Goal: Obtain resource: Obtain resource

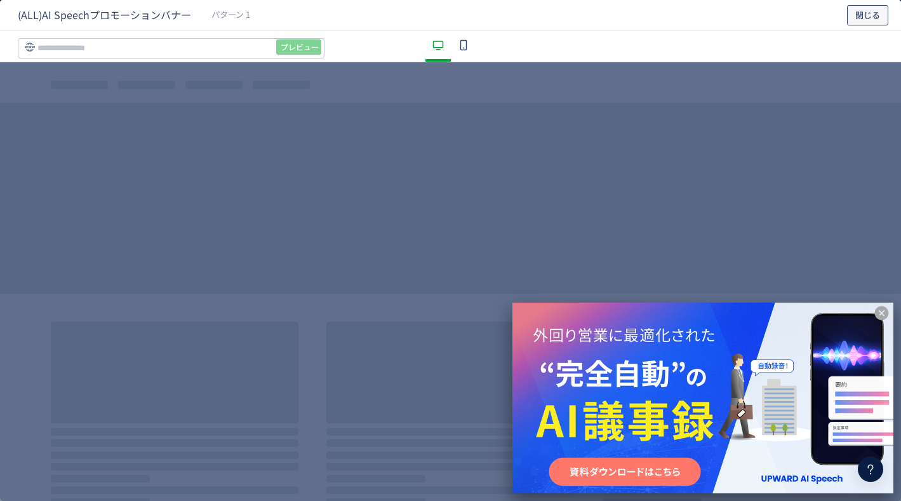
click at [863, 6] on span "閉じる" at bounding box center [868, 15] width 25 height 20
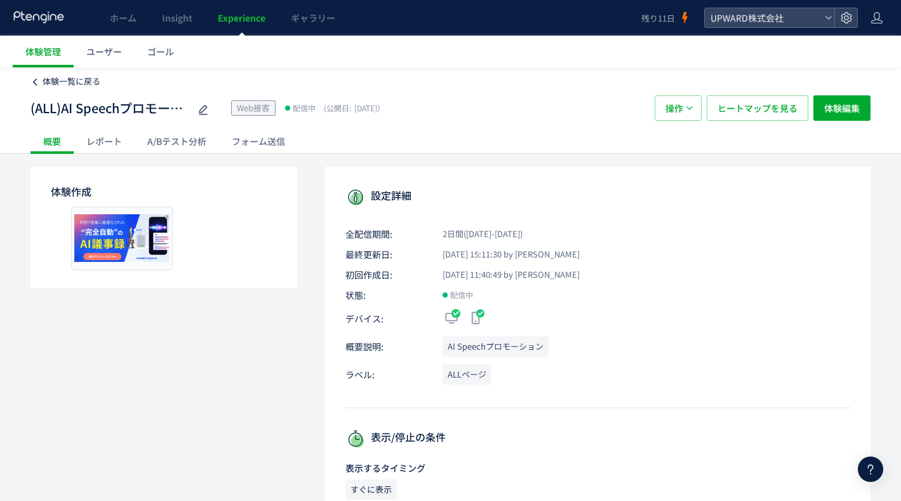
click at [89, 85] on span "体験一覧に戻る" at bounding box center [72, 81] width 58 height 12
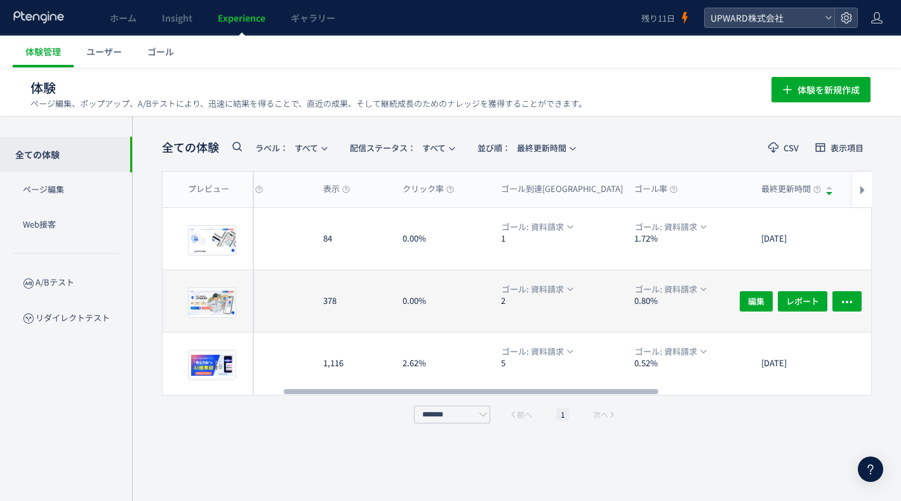
scroll to position [0, 242]
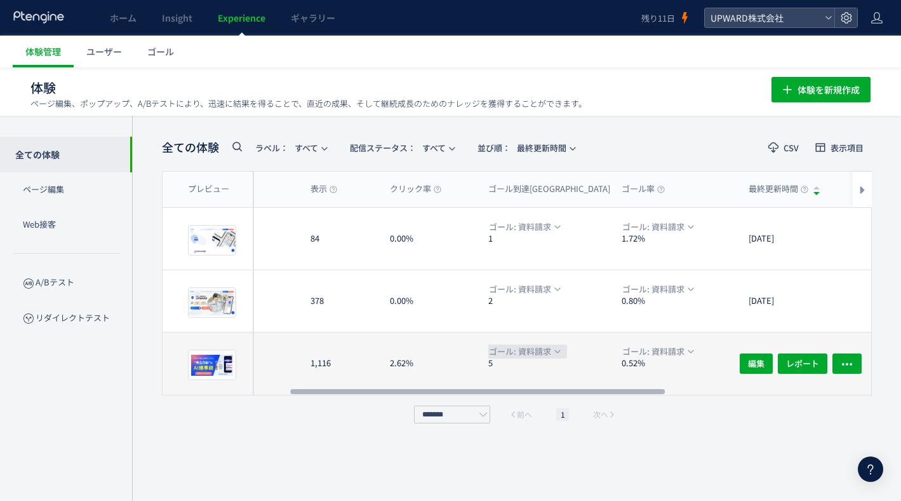
click at [533, 348] on span "ゴール: 資料請求" at bounding box center [520, 351] width 62 height 14
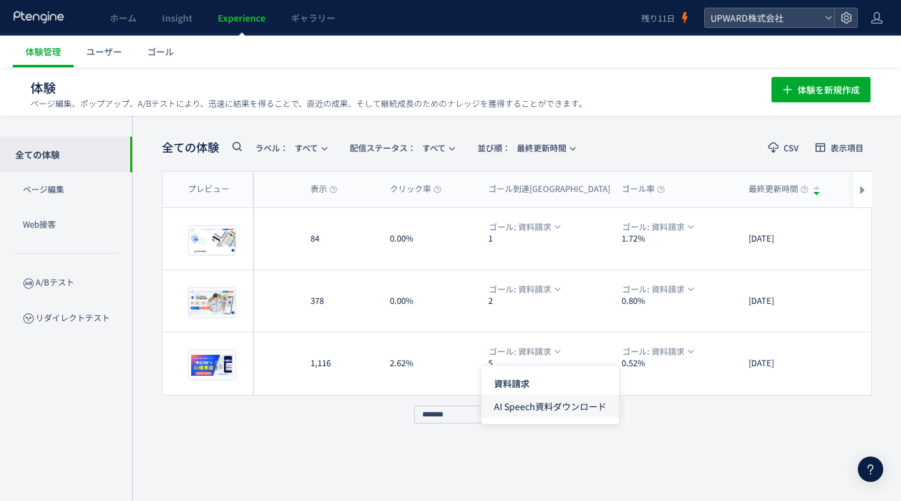
click at [546, 401] on span "AI Speech資料ダウンロード" at bounding box center [550, 405] width 112 height 23
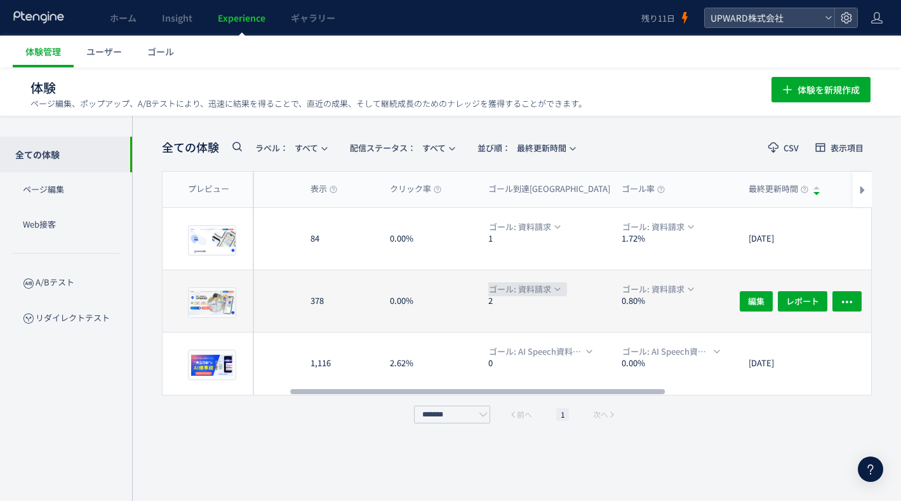
click at [537, 288] on span "ゴール: 資料請求" at bounding box center [520, 289] width 62 height 14
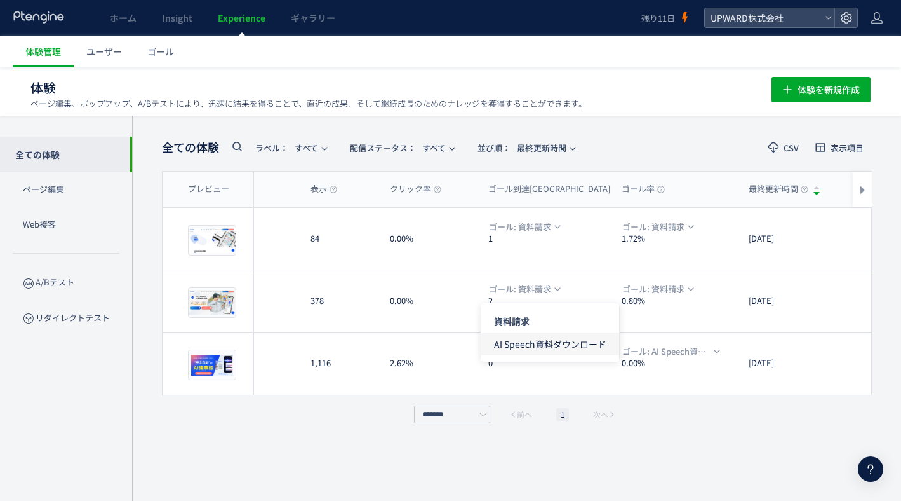
click at [537, 337] on span "AI Speech資料ダウンロード" at bounding box center [550, 343] width 112 height 23
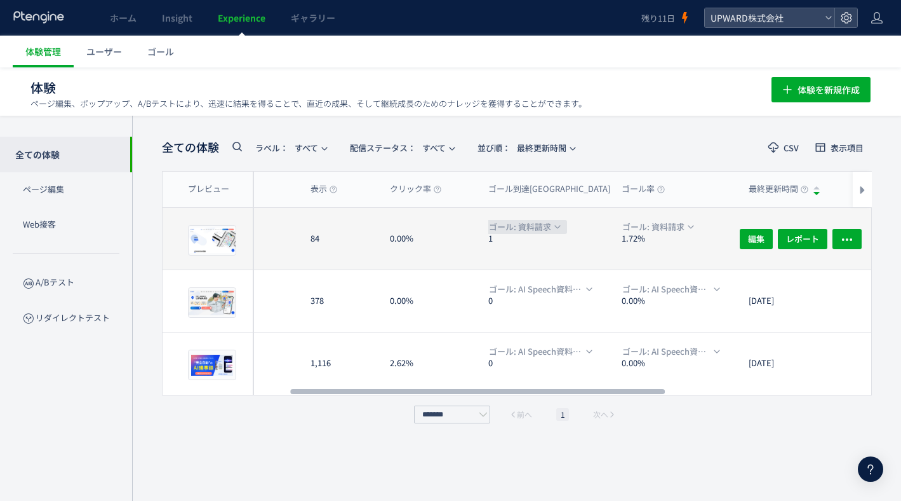
click at [532, 228] on span "ゴール: 資料請求" at bounding box center [520, 227] width 62 height 14
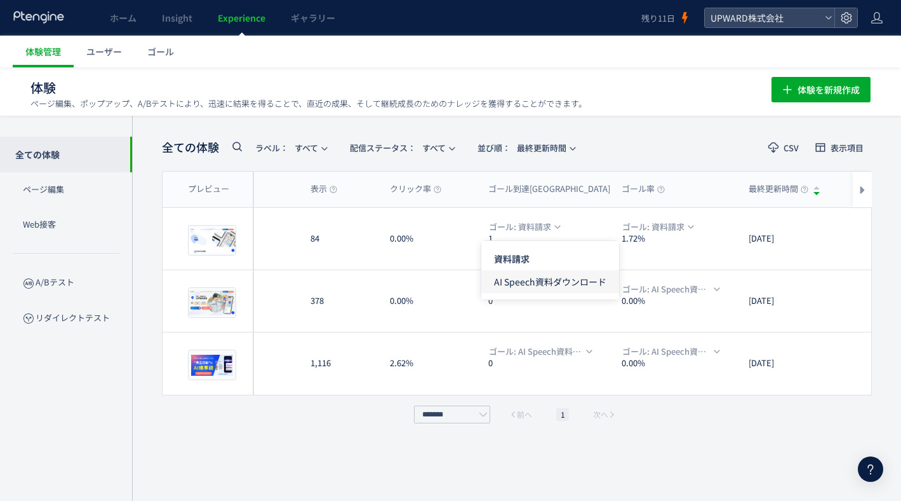
click at [529, 281] on span "AI Speech資料ダウンロード" at bounding box center [550, 281] width 112 height 23
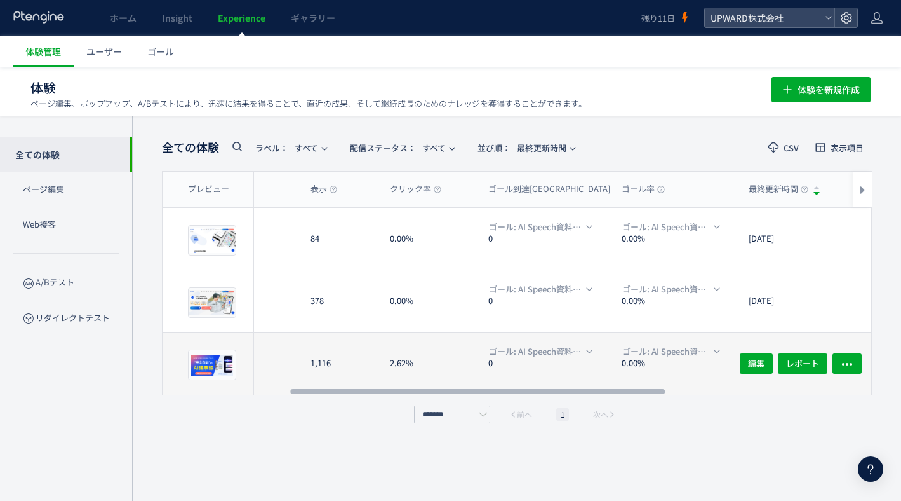
click at [536, 361] on dt "0" at bounding box center [549, 363] width 123 height 12
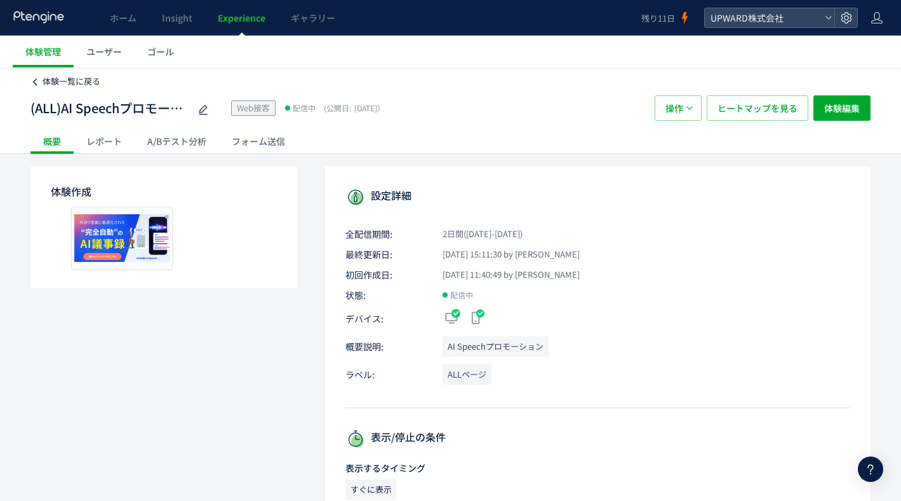
click at [75, 83] on span "体験一覧に戻る" at bounding box center [72, 81] width 58 height 12
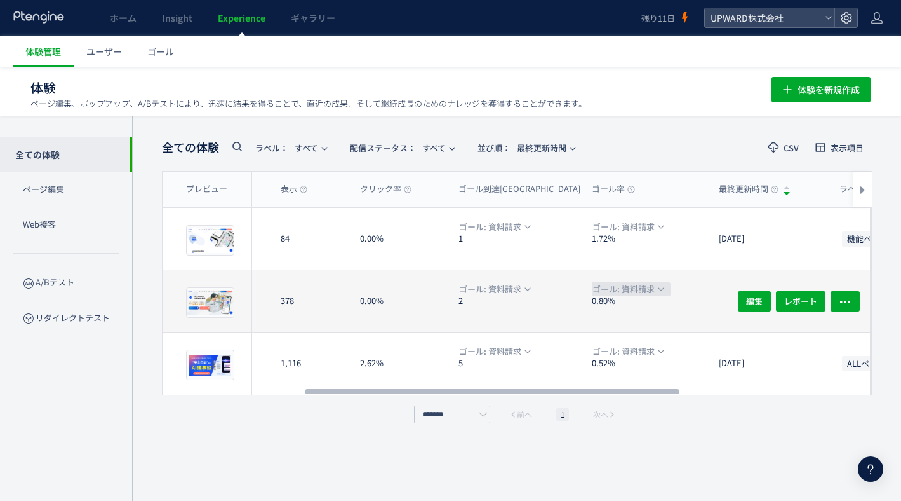
scroll to position [0, 284]
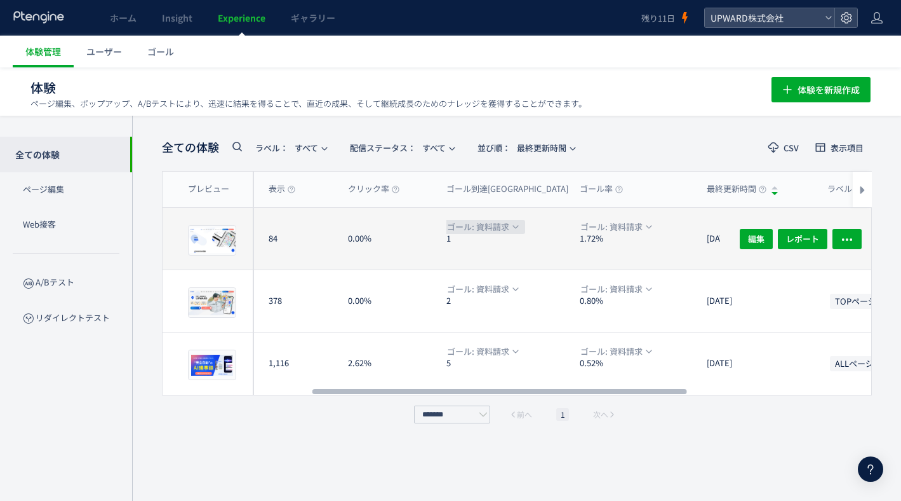
click at [494, 227] on span "ゴール: 資料請求" at bounding box center [478, 227] width 62 height 14
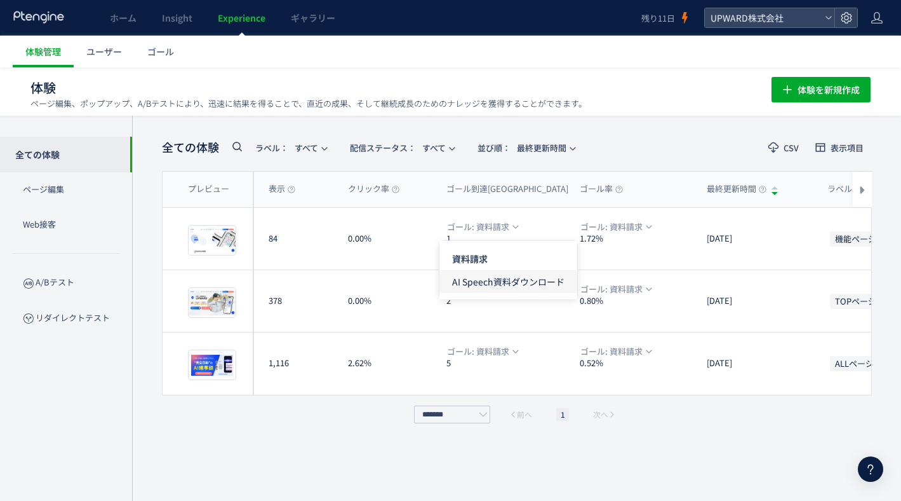
click at [497, 275] on span "AI Speech資料ダウンロード" at bounding box center [508, 281] width 112 height 23
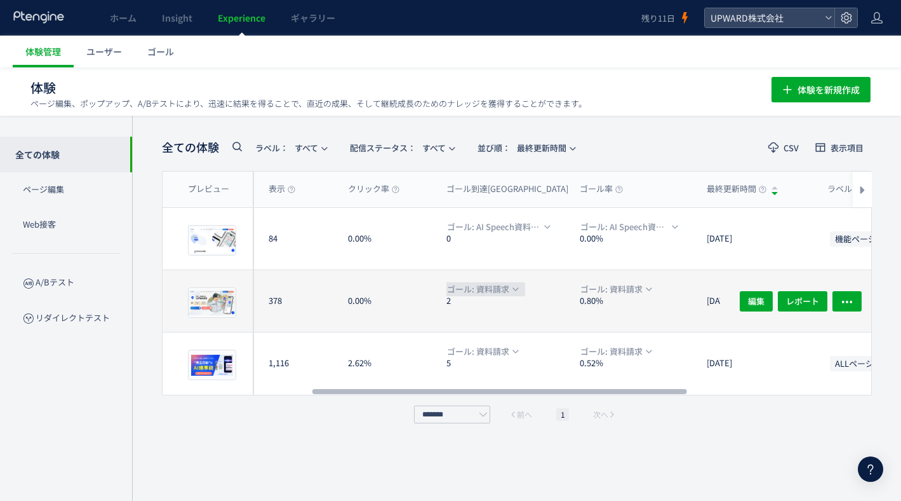
click at [490, 289] on span "ゴール: 資料請求" at bounding box center [478, 289] width 62 height 14
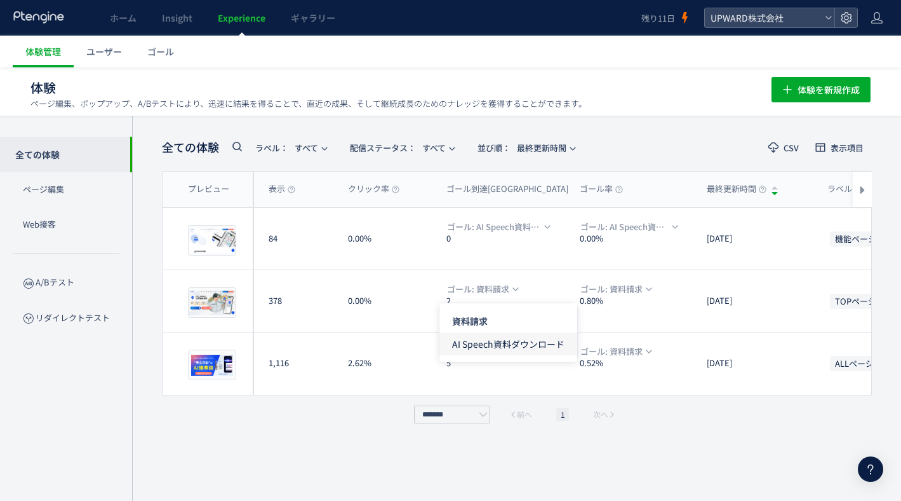
click at [491, 347] on span "AI Speech資料ダウンロード" at bounding box center [508, 343] width 112 height 23
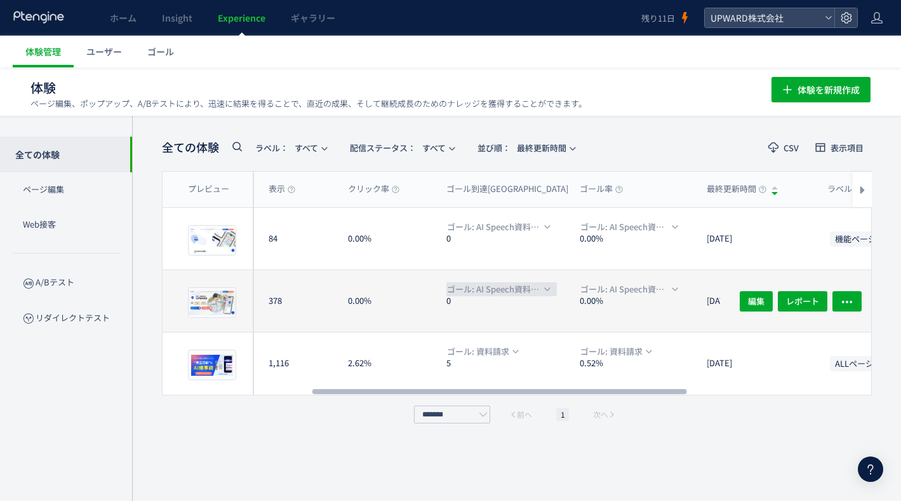
click at [496, 289] on span "ゴール: AI Speech資料ダウンロード" at bounding box center [494, 289] width 94 height 14
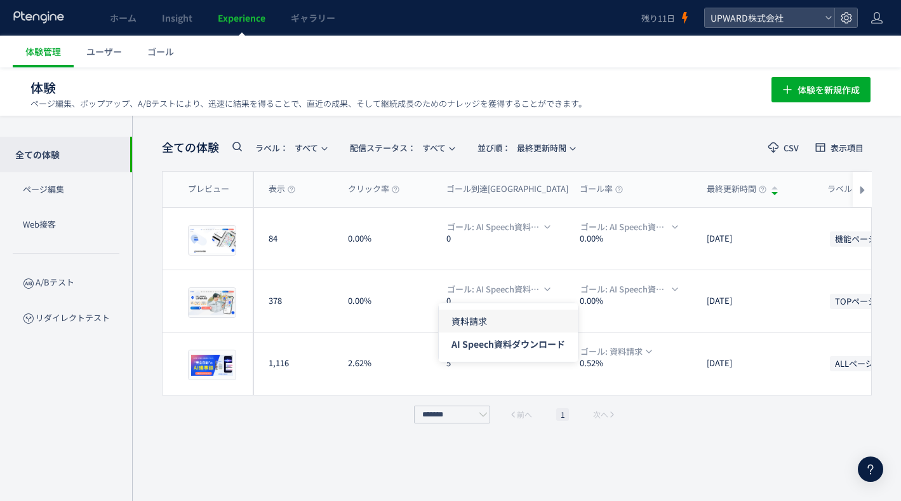
click at [496, 318] on span "資料請求" at bounding box center [509, 320] width 114 height 23
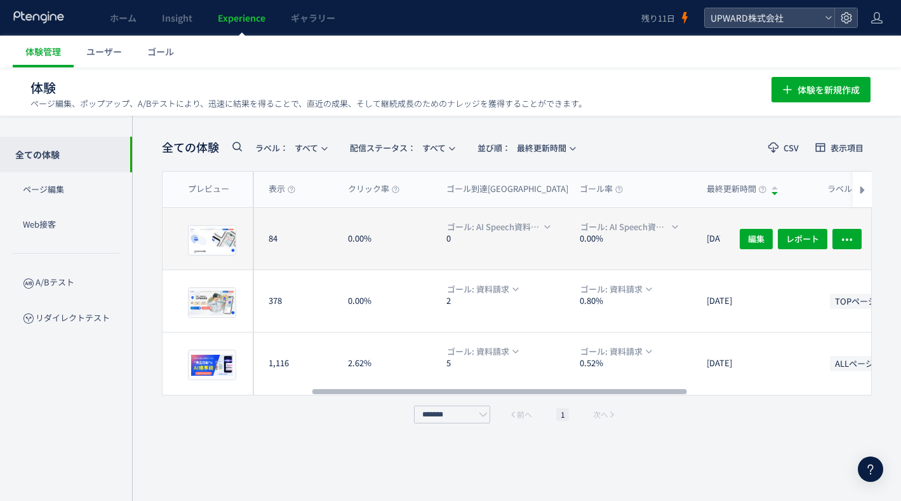
click at [499, 232] on dt "0" at bounding box center [508, 238] width 123 height 12
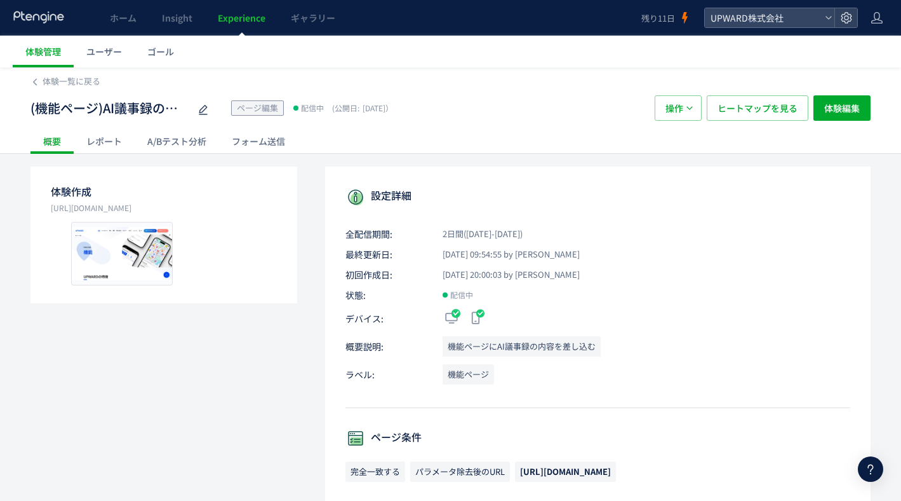
click at [67, 90] on div "(機能ページ)AI議事録の内容差し込み ページ編集 配信中 (公開日: [DATE]） 操作 ヒートマップを見る 体験編集" at bounding box center [450, 108] width 840 height 41
click at [63, 84] on span "体験一覧に戻る" at bounding box center [72, 81] width 58 height 12
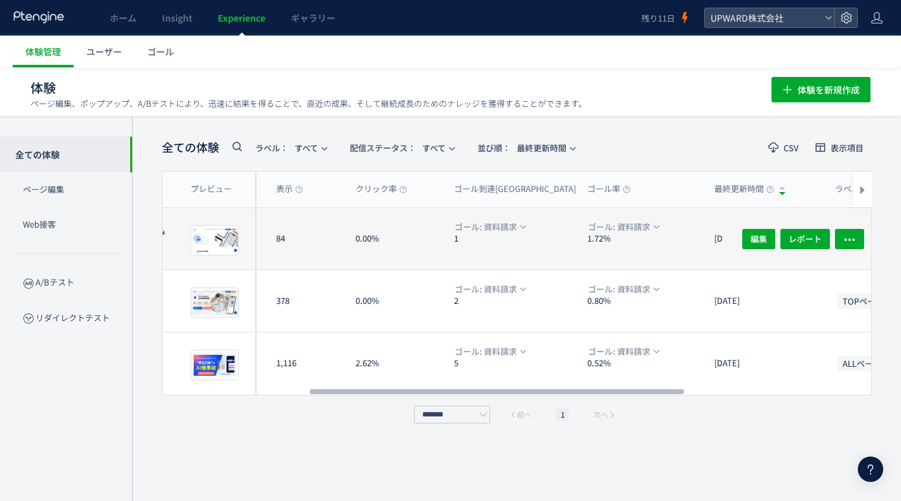
scroll to position [0, 274]
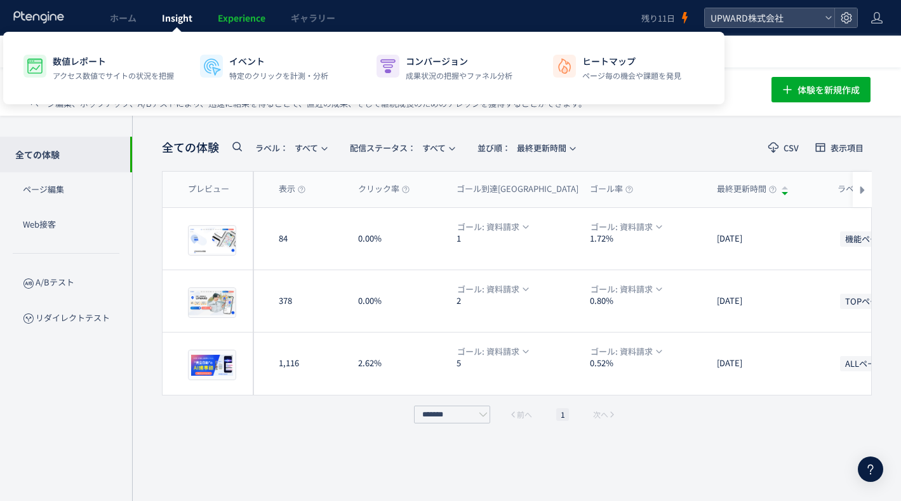
click at [182, 10] on link "Insight" at bounding box center [177, 18] width 56 height 36
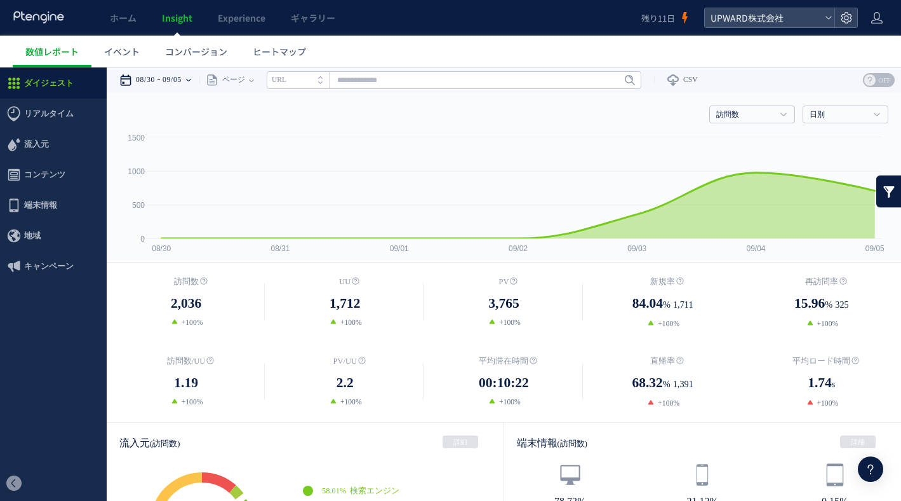
click at [169, 88] on time "09/05" at bounding box center [172, 79] width 19 height 25
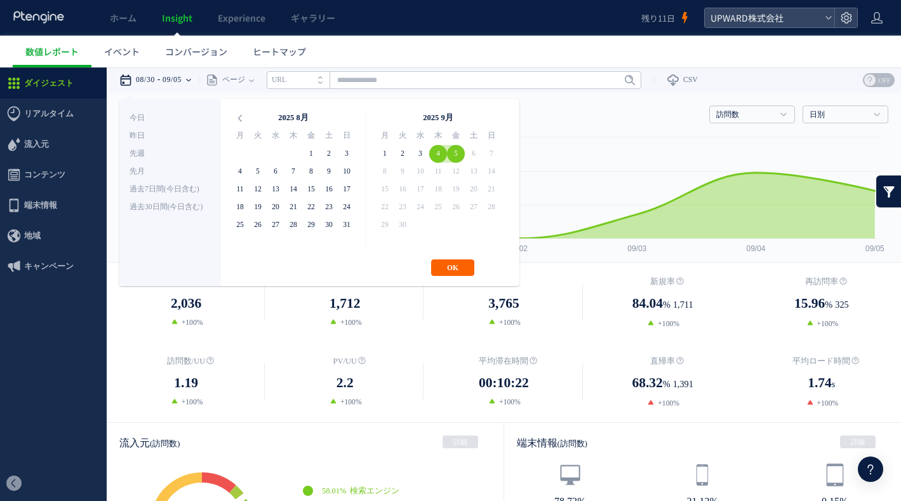
click at [450, 267] on button "OK" at bounding box center [452, 267] width 43 height 17
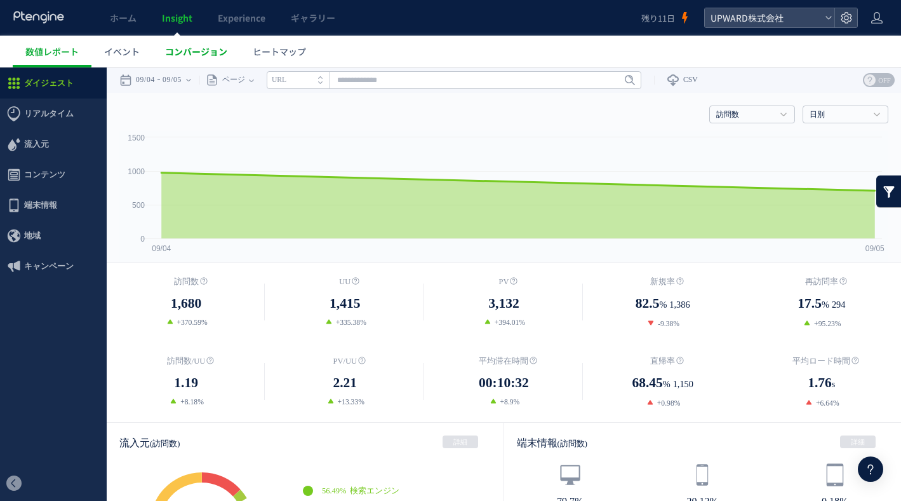
click at [207, 45] on span "コンバージョン" at bounding box center [196, 51] width 62 height 13
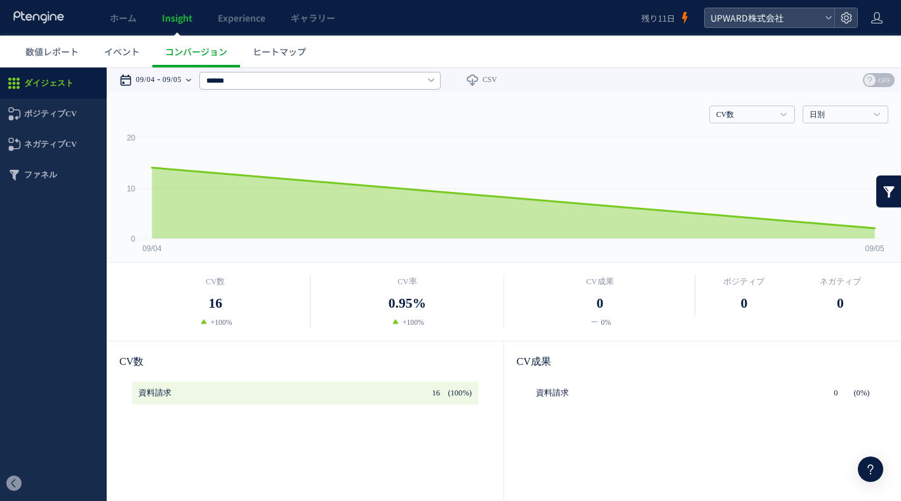
click at [182, 87] on time "09/05" at bounding box center [172, 79] width 19 height 25
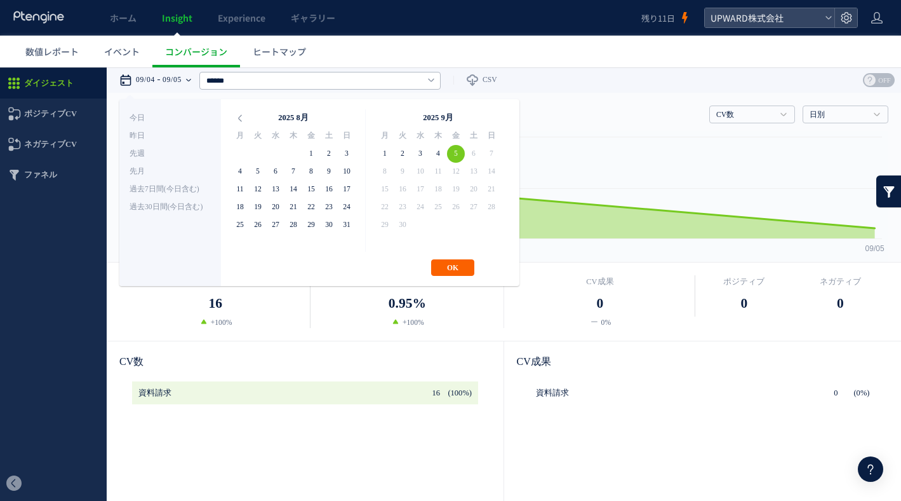
click at [454, 270] on button "OK" at bounding box center [452, 267] width 43 height 17
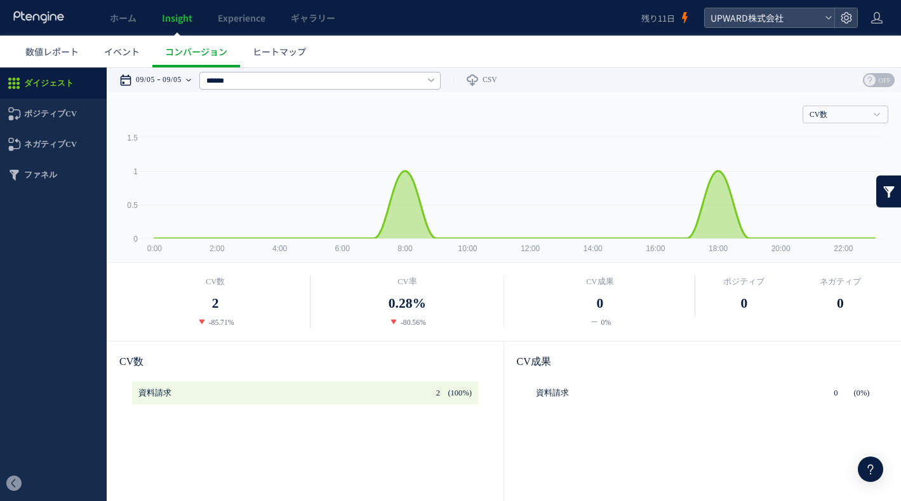
click at [154, 82] on time "09/05" at bounding box center [145, 79] width 19 height 25
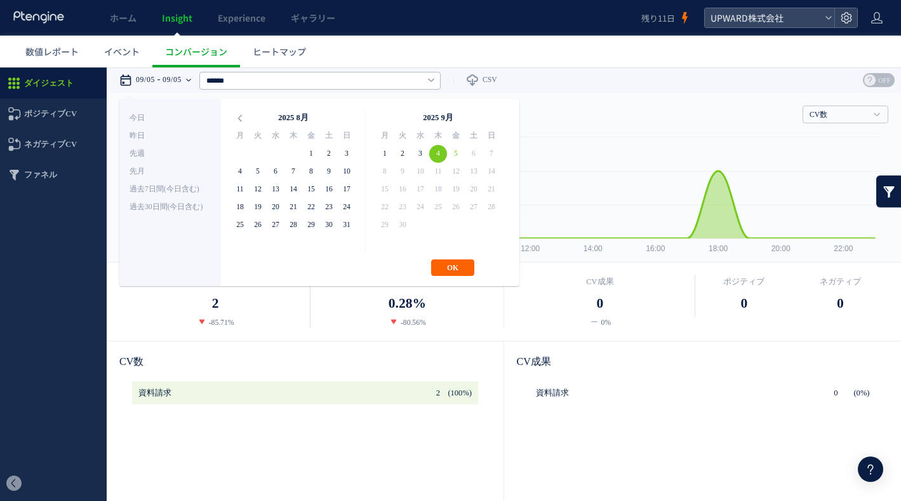
click at [452, 267] on button "OK" at bounding box center [452, 267] width 43 height 17
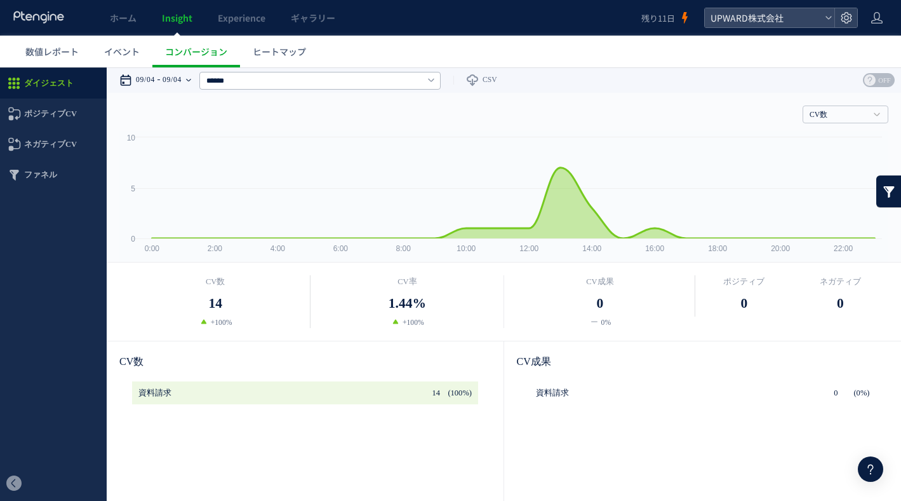
click at [155, 79] on time "09/04" at bounding box center [145, 79] width 19 height 25
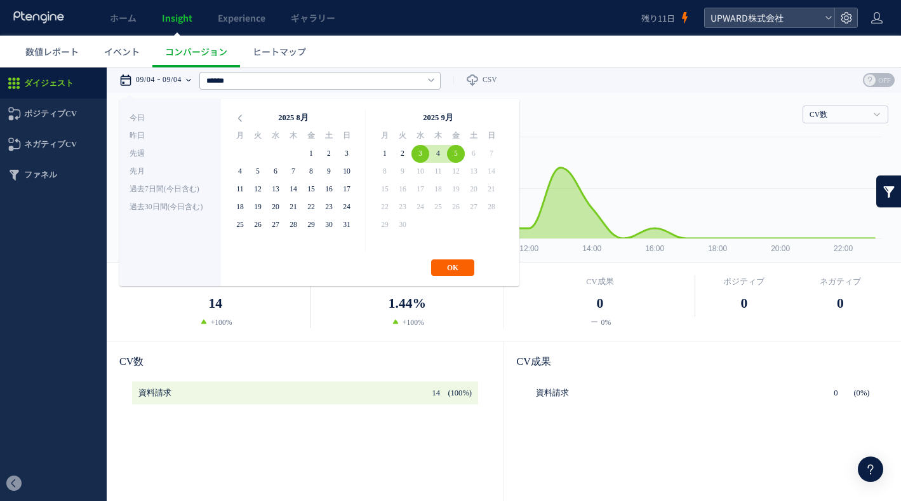
click at [452, 264] on button "OK" at bounding box center [452, 267] width 43 height 17
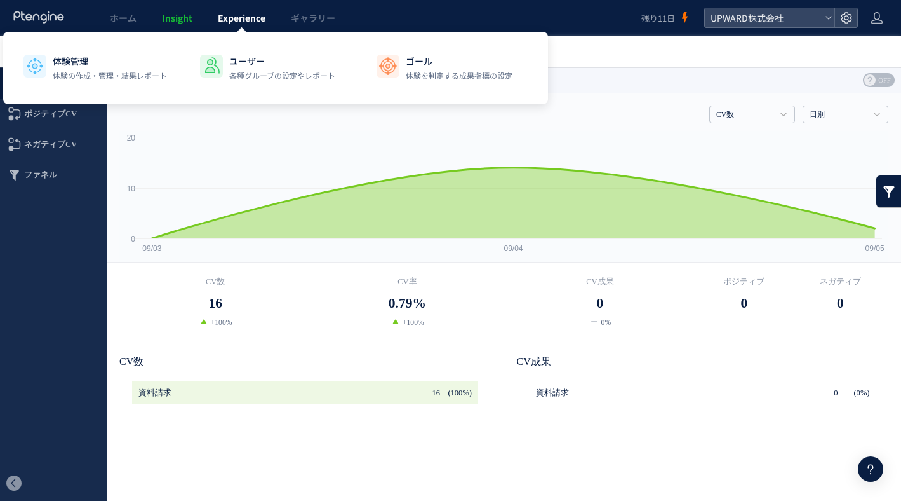
click at [244, 29] on div at bounding box center [242, 32] width 6 height 6
click at [241, 24] on span "Experience" at bounding box center [242, 17] width 48 height 13
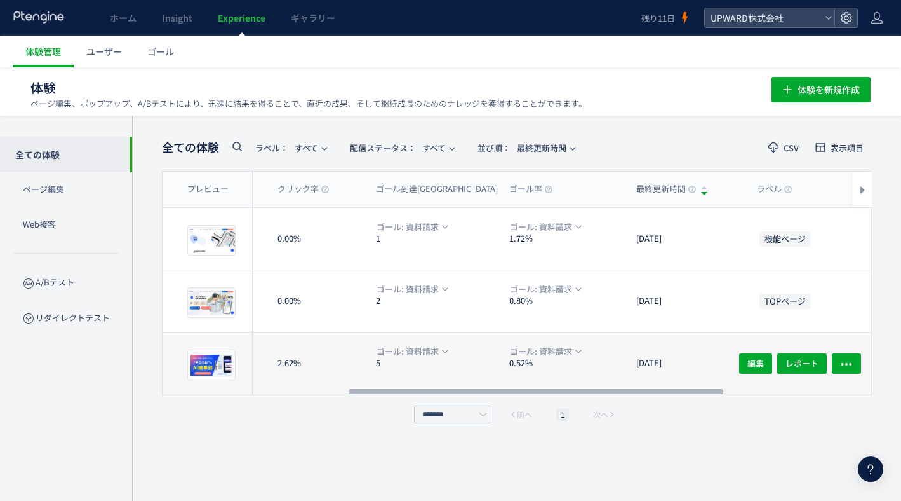
scroll to position [0, 354]
click at [795, 362] on span "レポート" at bounding box center [802, 363] width 33 height 20
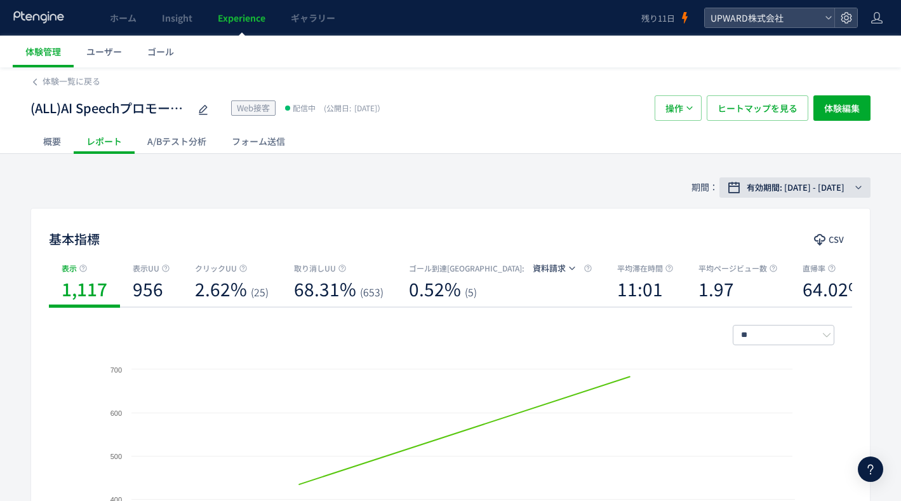
click at [769, 190] on span "有効期間: [DATE] - [DATE]" at bounding box center [796, 187] width 98 height 13
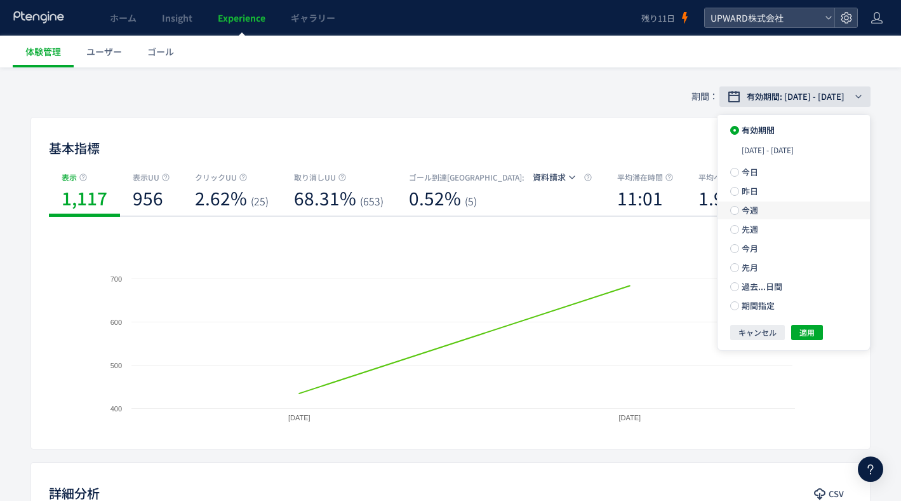
scroll to position [105, 0]
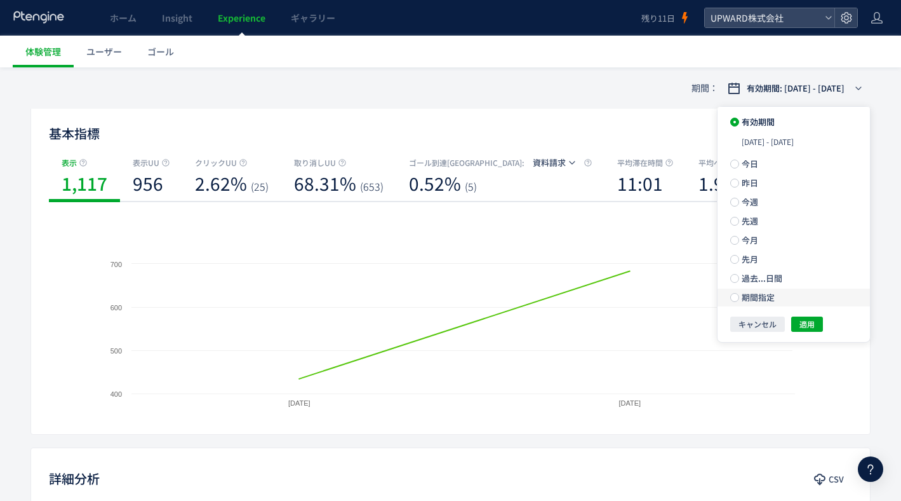
click at [739, 306] on label "期間指定" at bounding box center [794, 297] width 152 height 18
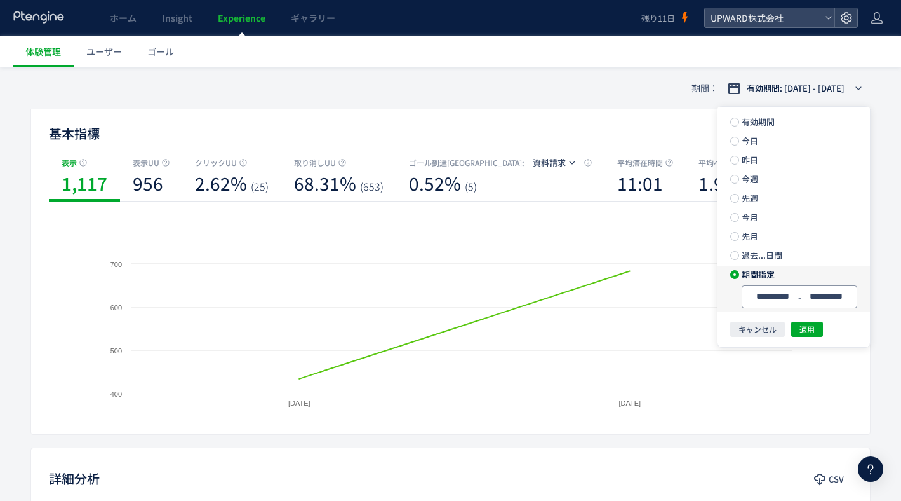
click at [774, 301] on input "**********" at bounding box center [773, 297] width 48 height 10
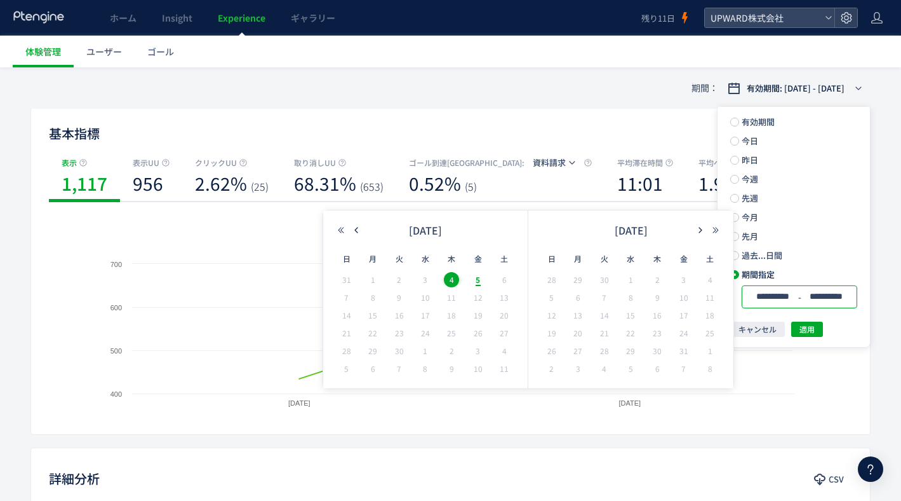
click at [482, 285] on span "5" at bounding box center [478, 279] width 15 height 15
click at [805, 335] on span "適用" at bounding box center [807, 328] width 15 height 15
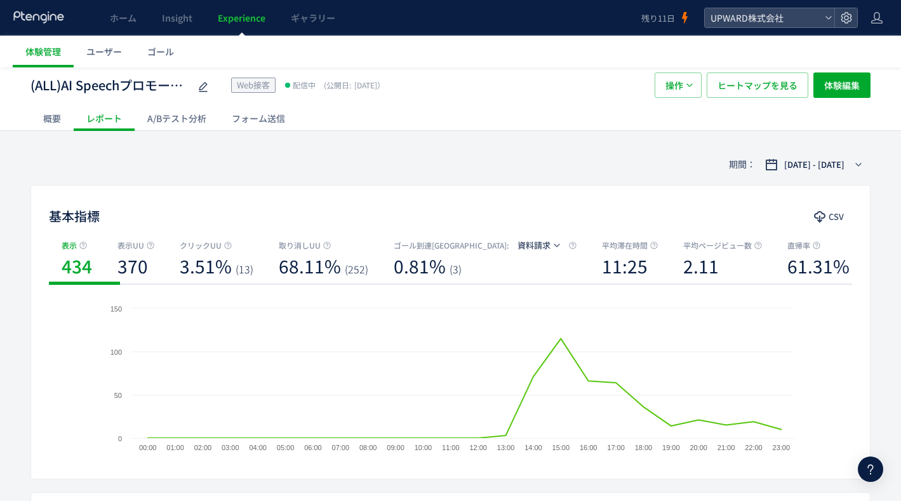
scroll to position [11, 0]
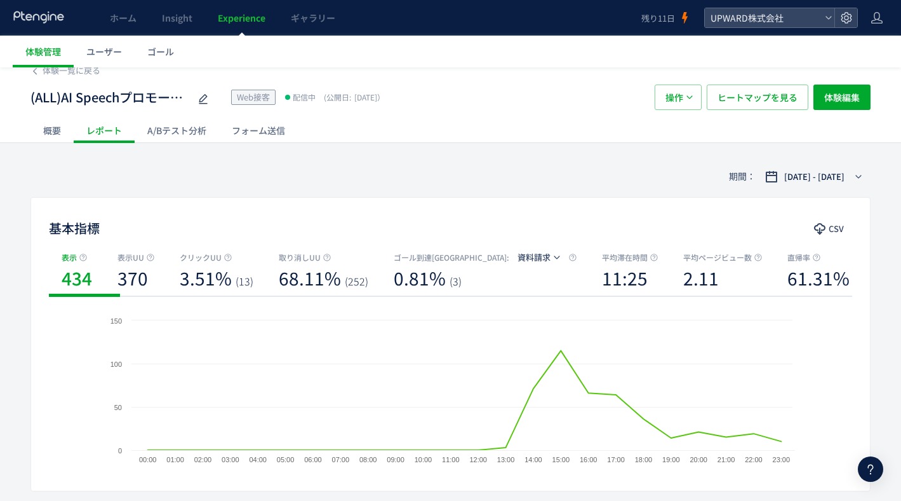
click at [60, 135] on div "概要" at bounding box center [51, 130] width 43 height 25
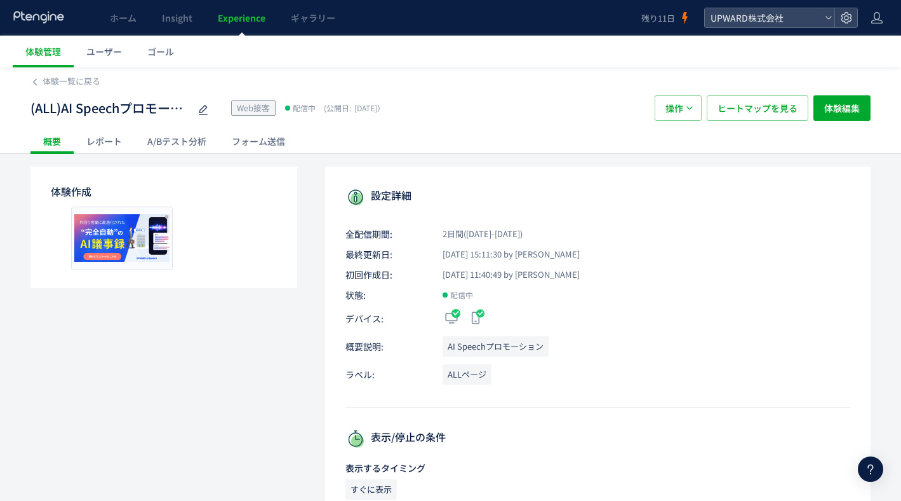
click at [84, 138] on div "レポート" at bounding box center [104, 140] width 61 height 25
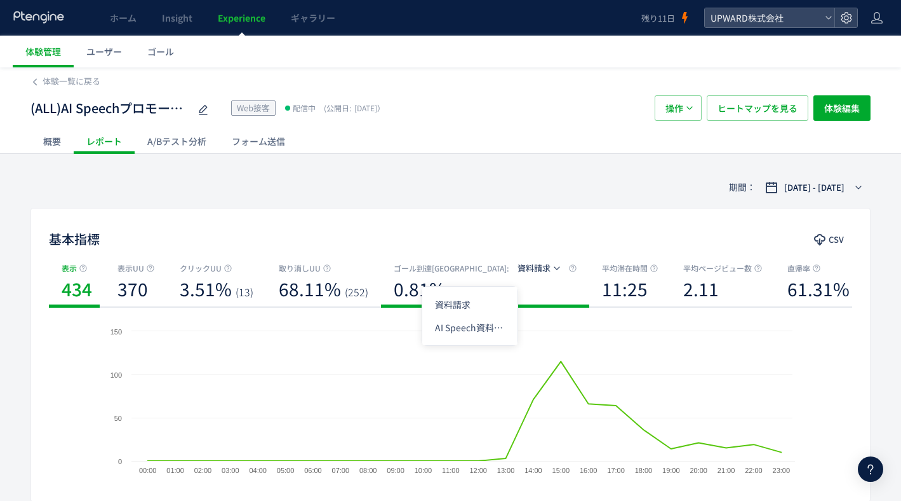
click at [518, 274] on span "資料請求" at bounding box center [534, 268] width 33 height 20
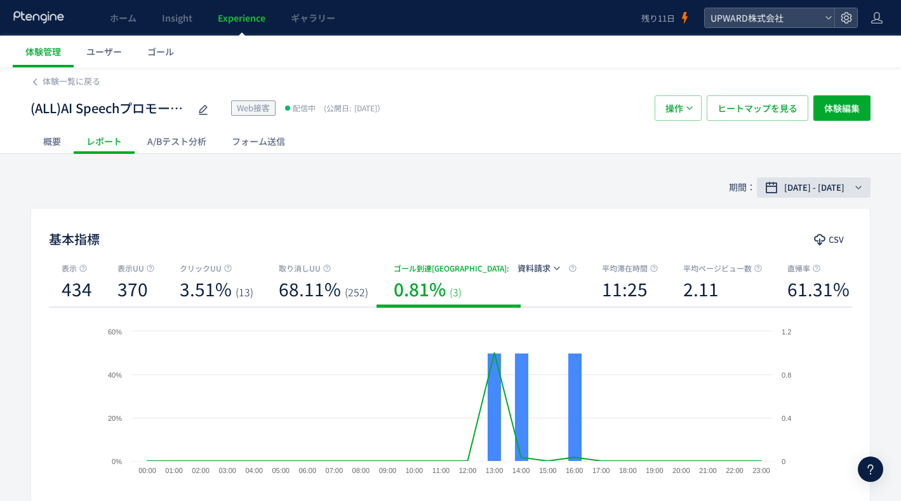
click at [785, 192] on span "[DATE] - [DATE]" at bounding box center [815, 187] width 60 height 13
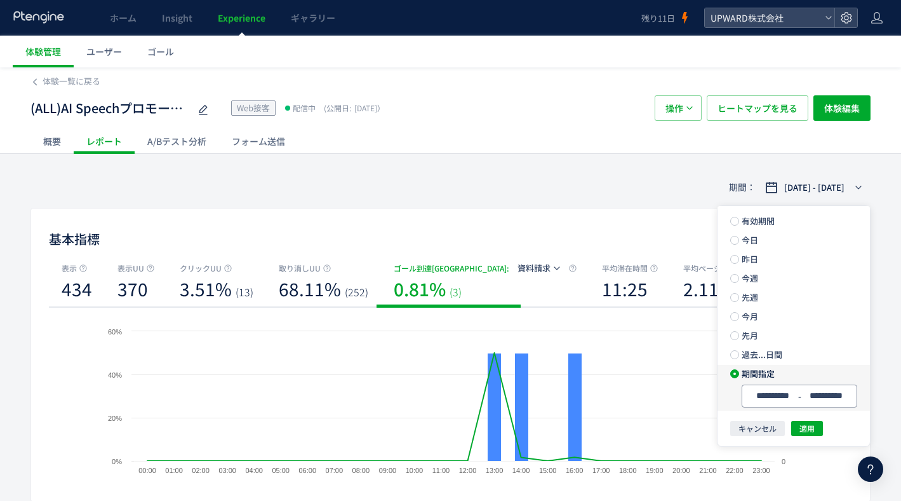
click at [771, 400] on input "**********" at bounding box center [773, 396] width 48 height 10
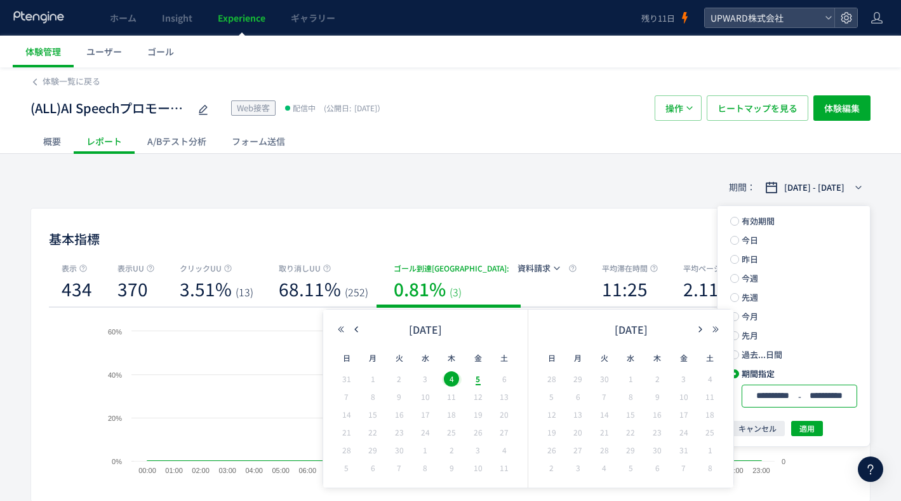
click at [481, 384] on span "5" at bounding box center [478, 378] width 15 height 15
click at [808, 427] on span "適用" at bounding box center [807, 428] width 15 height 15
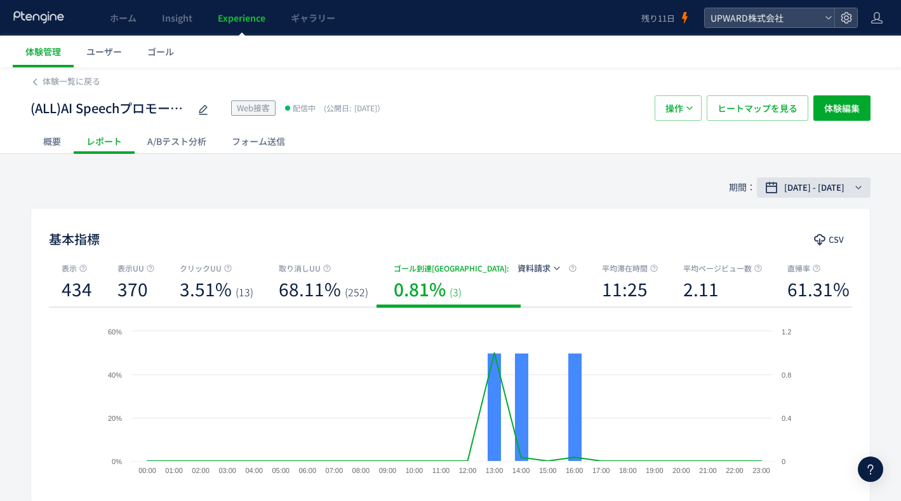
click at [804, 187] on span "[DATE] - [DATE]" at bounding box center [815, 187] width 60 height 13
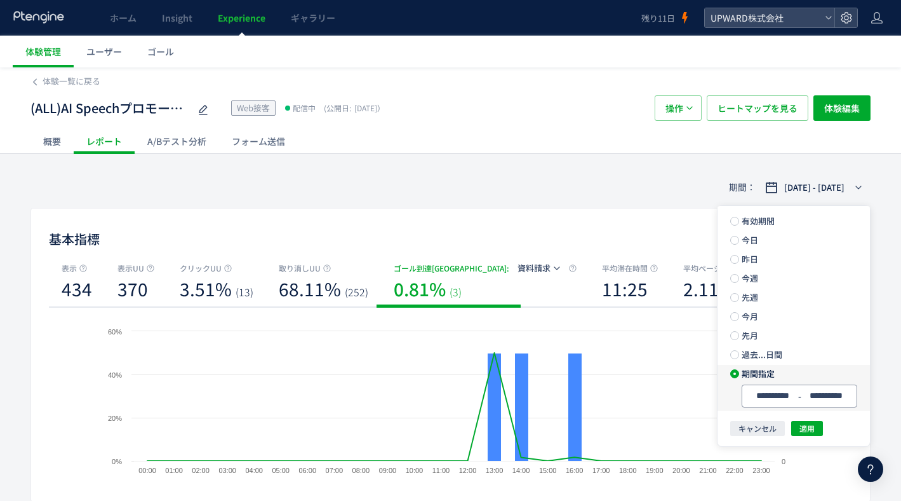
click at [811, 398] on input "**********" at bounding box center [827, 396] width 48 height 10
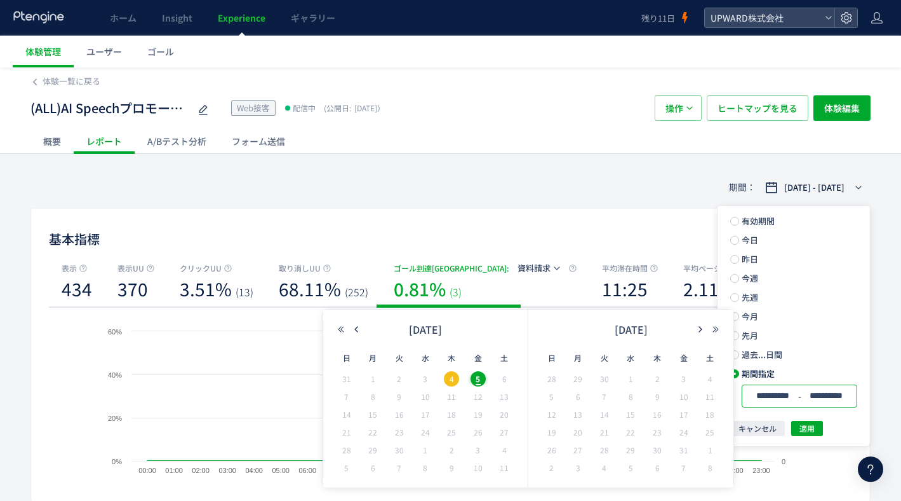
click at [483, 379] on span "5" at bounding box center [478, 378] width 15 height 15
type input "**********"
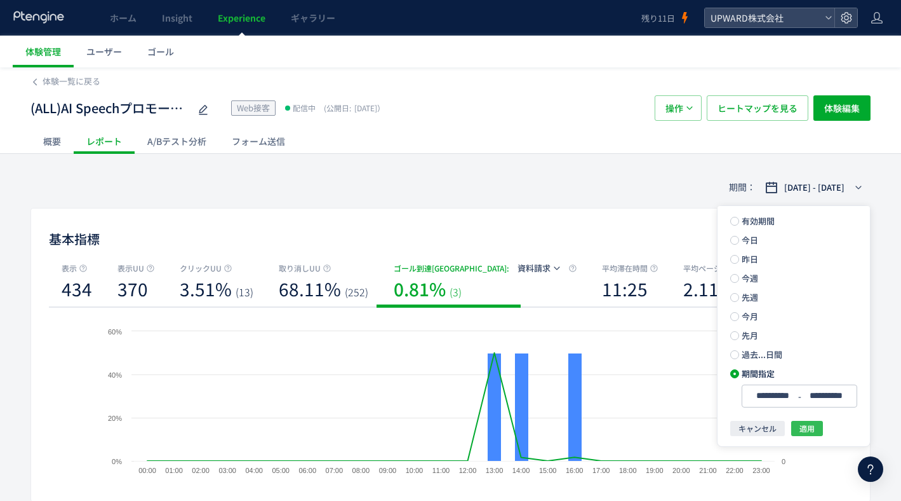
click at [808, 433] on span "適用" at bounding box center [807, 428] width 15 height 15
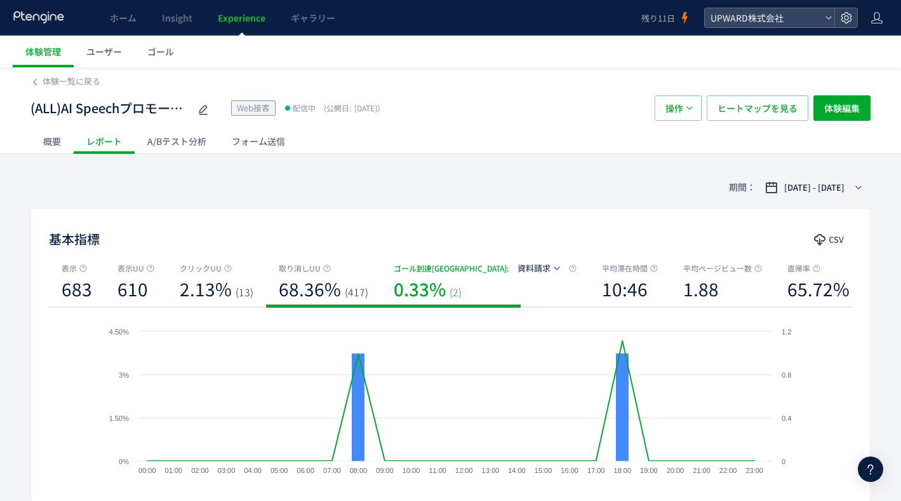
click at [302, 270] on span "取り消しUU" at bounding box center [300, 268] width 42 height 13
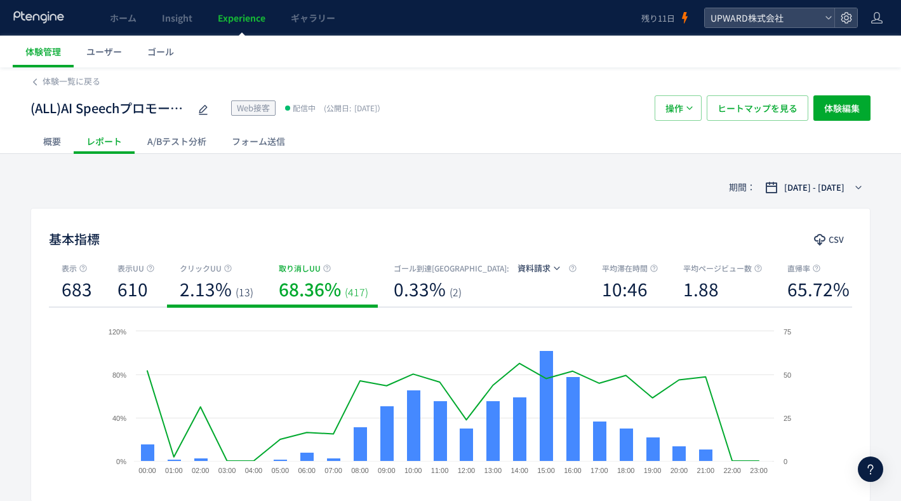
click at [221, 287] on b "2.13%" at bounding box center [206, 288] width 52 height 25
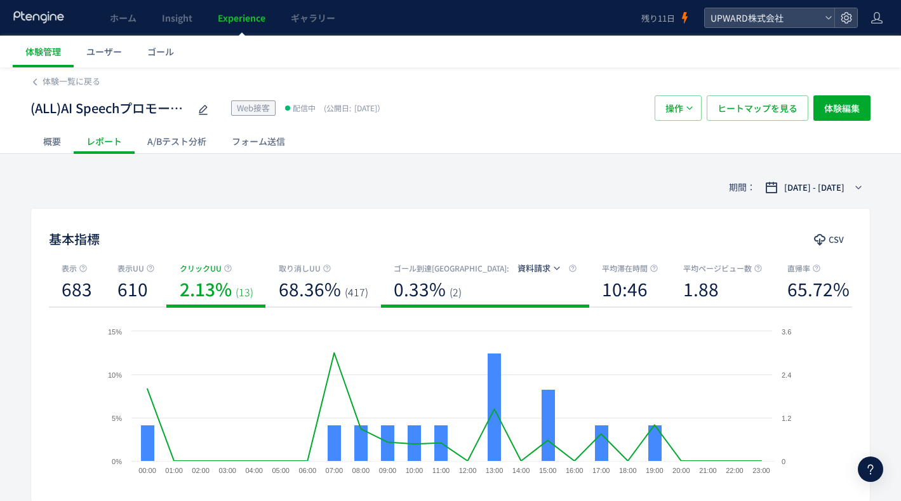
click at [434, 268] on span "ゴール到達[GEOGRAPHIC_DATA]" at bounding box center [450, 268] width 113 height 13
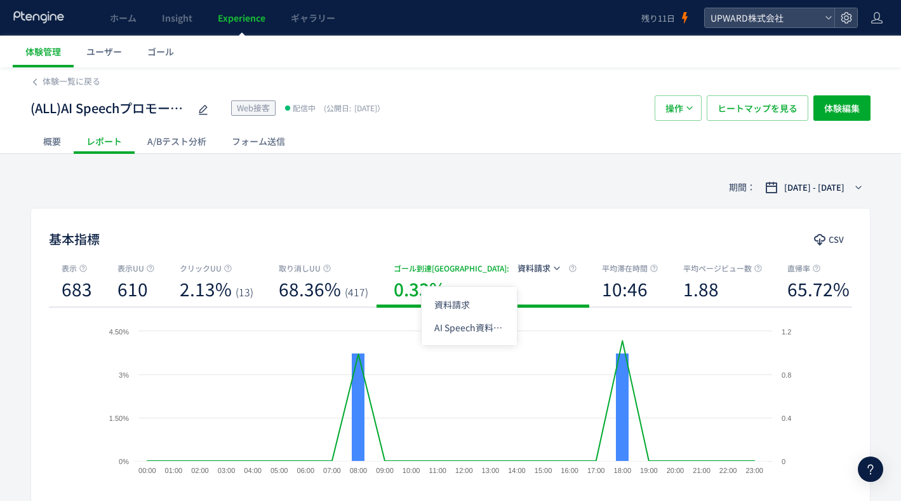
click at [518, 271] on span "資料請求" at bounding box center [534, 268] width 33 height 12
click at [469, 327] on li "AI Speech資料ダウンロード" at bounding box center [469, 327] width 95 height 23
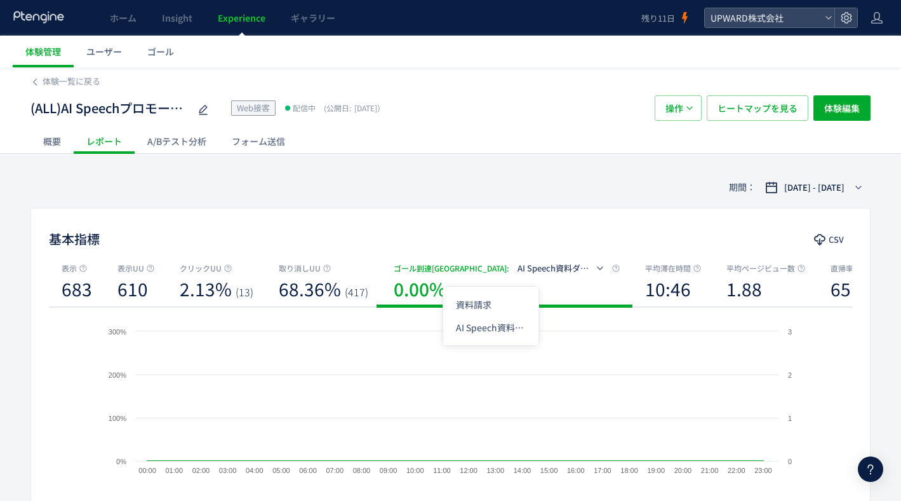
click at [518, 273] on span "AI Speech資料ダウンロード" at bounding box center [570, 268] width 104 height 12
click at [479, 306] on li "資料請求" at bounding box center [490, 304] width 95 height 23
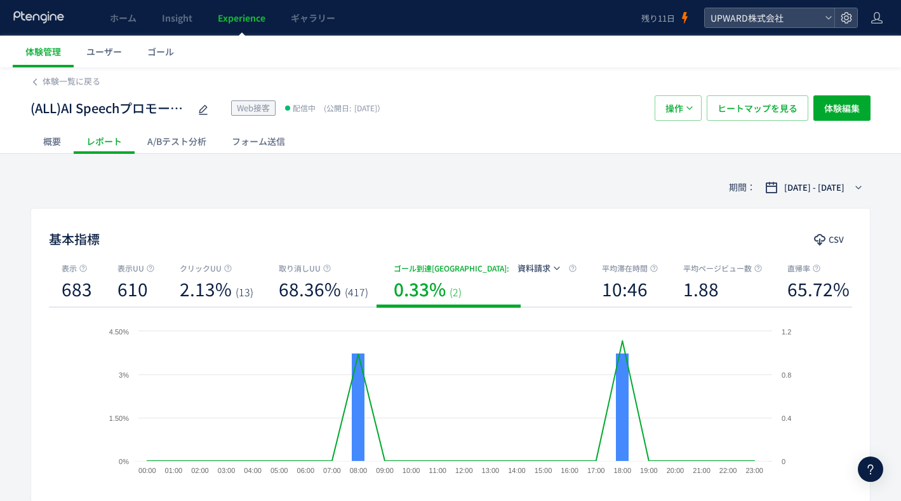
click at [157, 141] on div "A/Bテスト分析" at bounding box center [177, 140] width 84 height 25
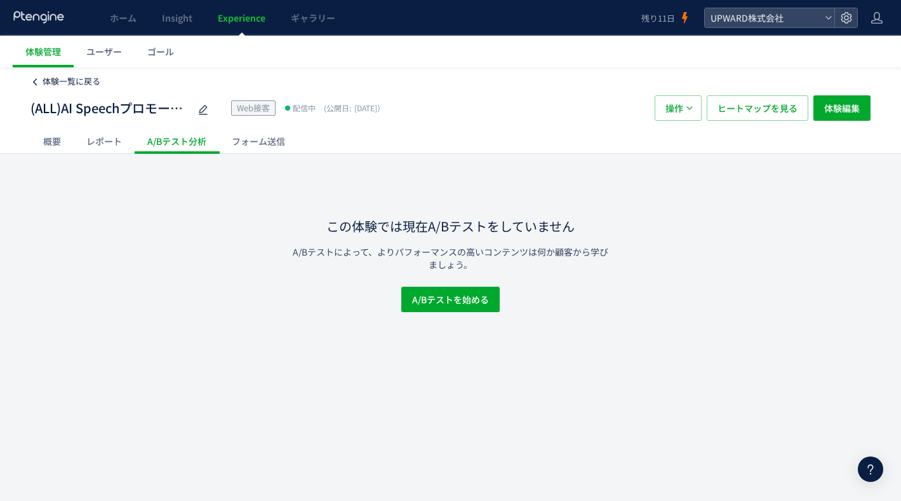
click at [64, 82] on span "体験一覧に戻る" at bounding box center [72, 81] width 58 height 12
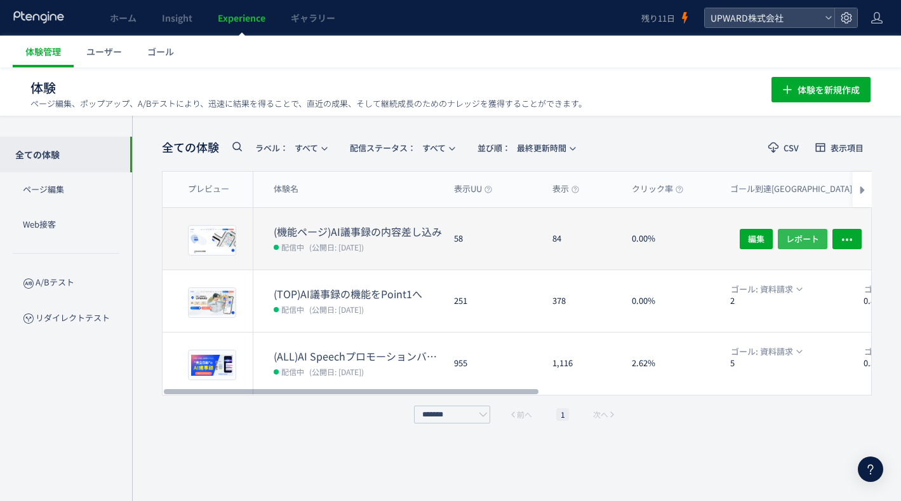
click at [791, 239] on span "レポート" at bounding box center [802, 238] width 33 height 20
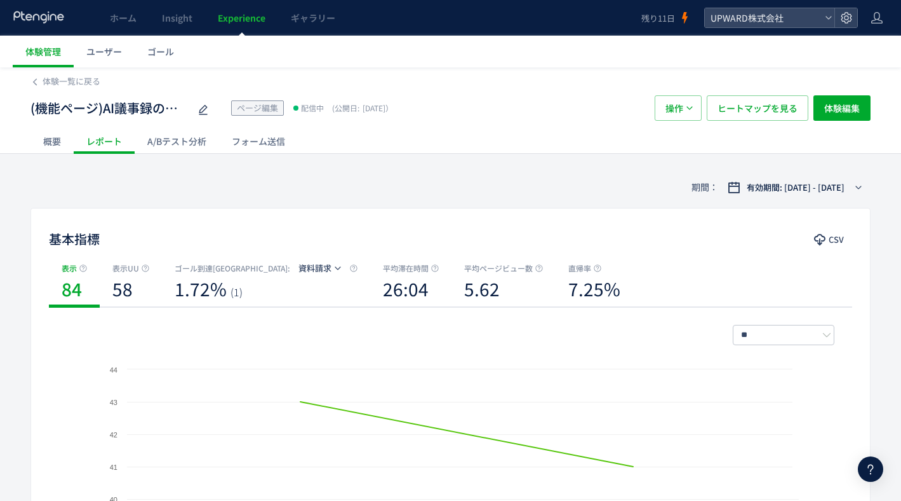
click at [767, 199] on div "期間： 有効期間: [DATE] - [DATE]" at bounding box center [450, 186] width 840 height 41
click at [776, 191] on span "有効期間: [DATE] - [DATE]" at bounding box center [796, 187] width 98 height 13
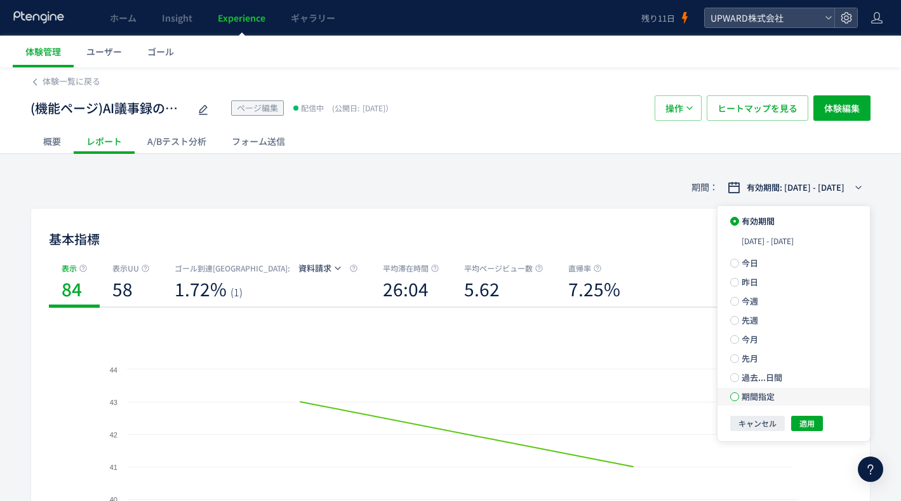
click at [734, 398] on span at bounding box center [735, 396] width 9 height 9
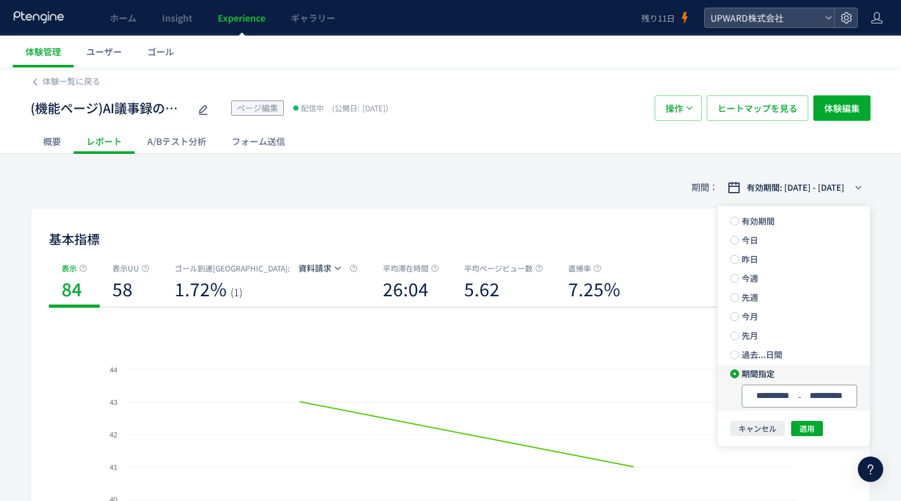
click at [780, 394] on input "**********" at bounding box center [773, 396] width 48 height 10
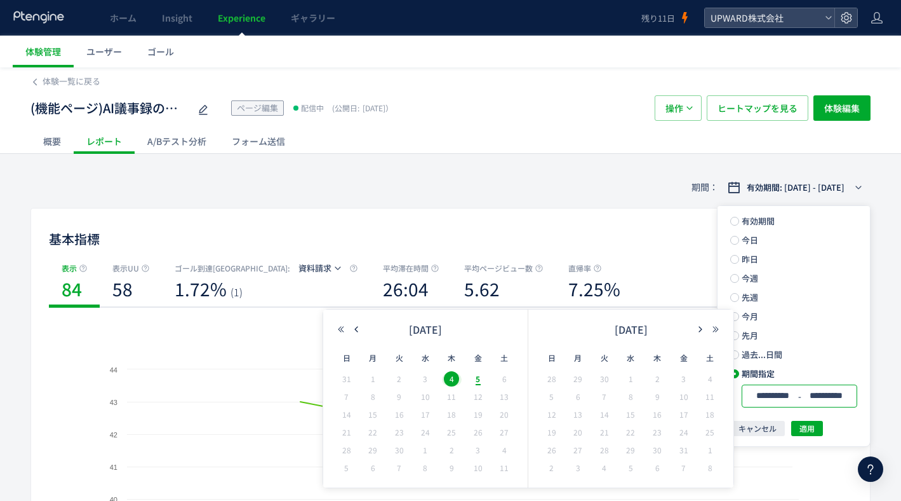
click at [480, 377] on span "5" at bounding box center [478, 378] width 15 height 15
type input "**********"
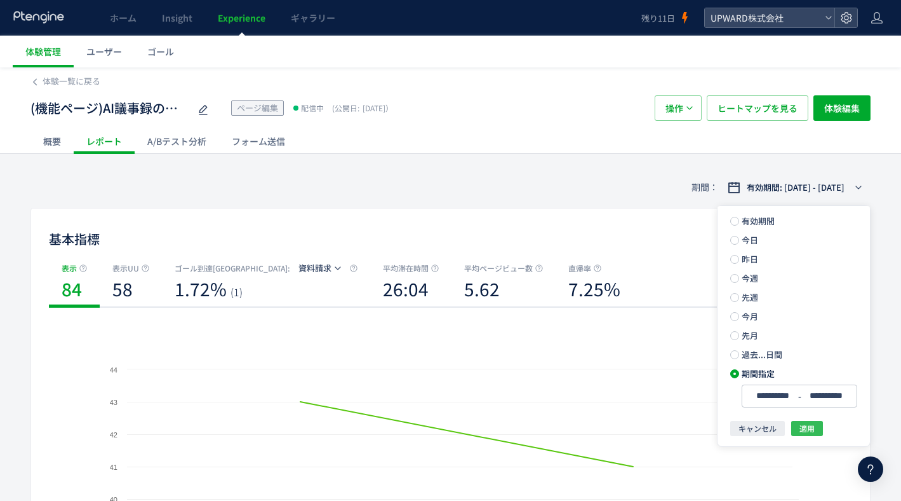
click at [817, 428] on button "適用" at bounding box center [807, 428] width 32 height 15
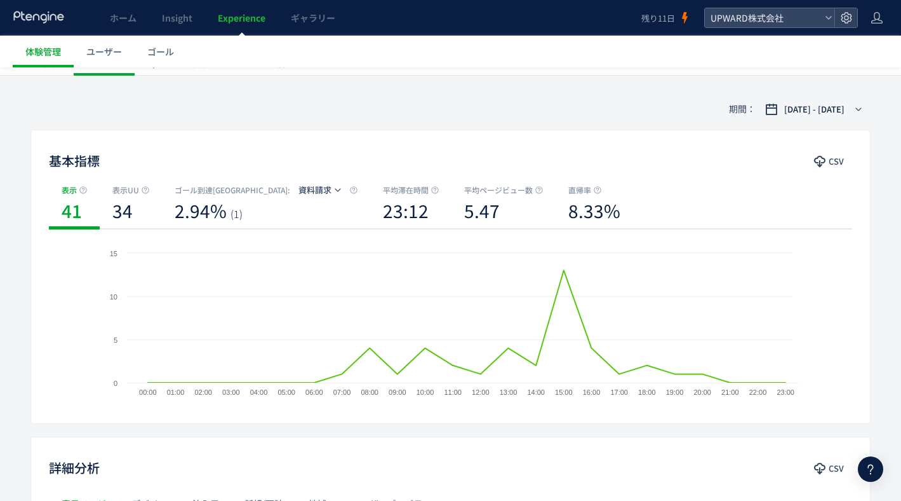
scroll to position [79, 0]
click at [299, 187] on span "資料請求" at bounding box center [315, 189] width 33 height 12
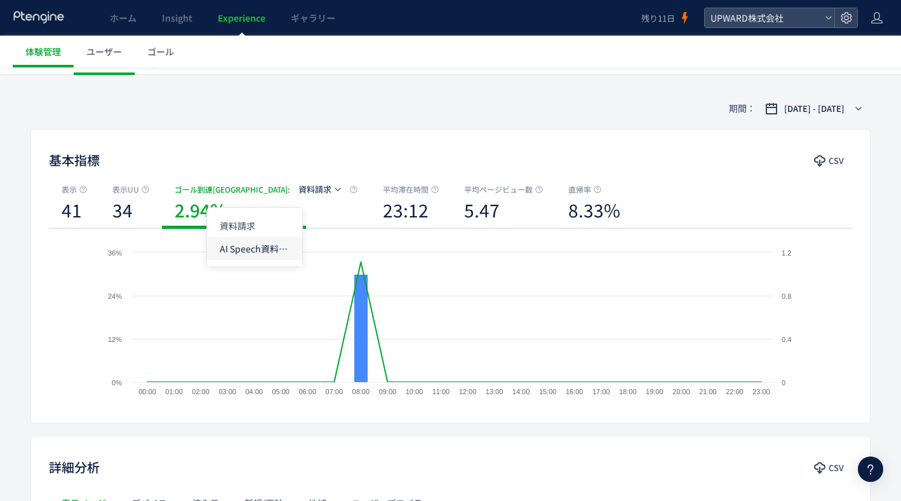
click at [257, 258] on li "AI Speech資料ダウンロード" at bounding box center [254, 248] width 95 height 23
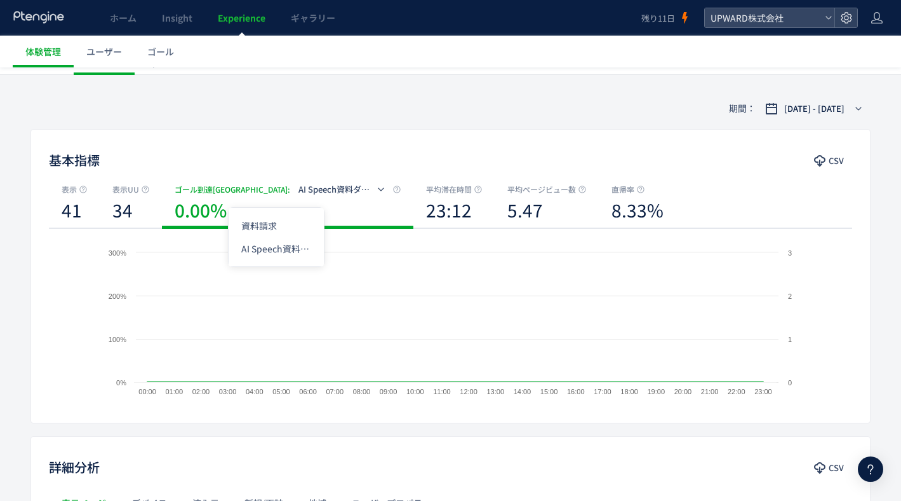
click at [299, 190] on span "AI Speech資料ダウンロード" at bounding box center [351, 189] width 104 height 12
click at [272, 224] on li "資料請求" at bounding box center [276, 225] width 95 height 23
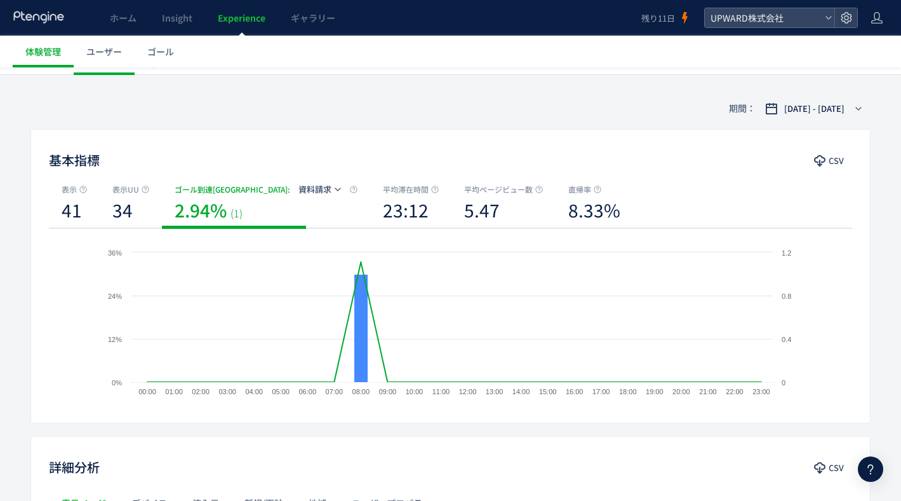
scroll to position [0, 0]
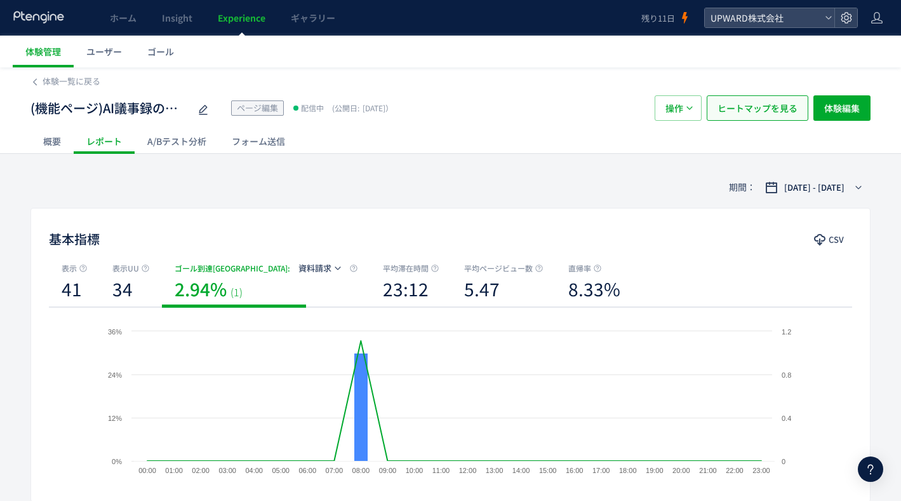
click at [729, 106] on span "ヒートマップを見る" at bounding box center [758, 107] width 80 height 25
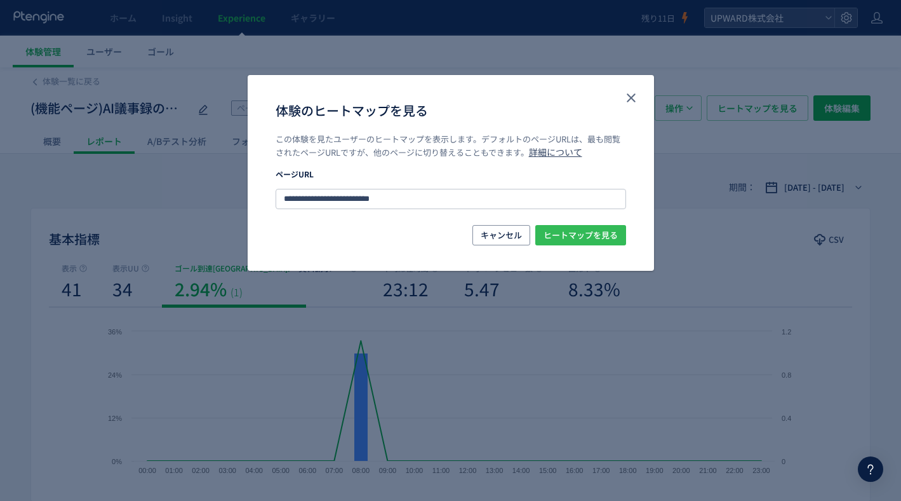
click at [579, 232] on span "ヒートマップを見る" at bounding box center [581, 235] width 74 height 20
click at [627, 99] on icon "close" at bounding box center [631, 97] width 15 height 15
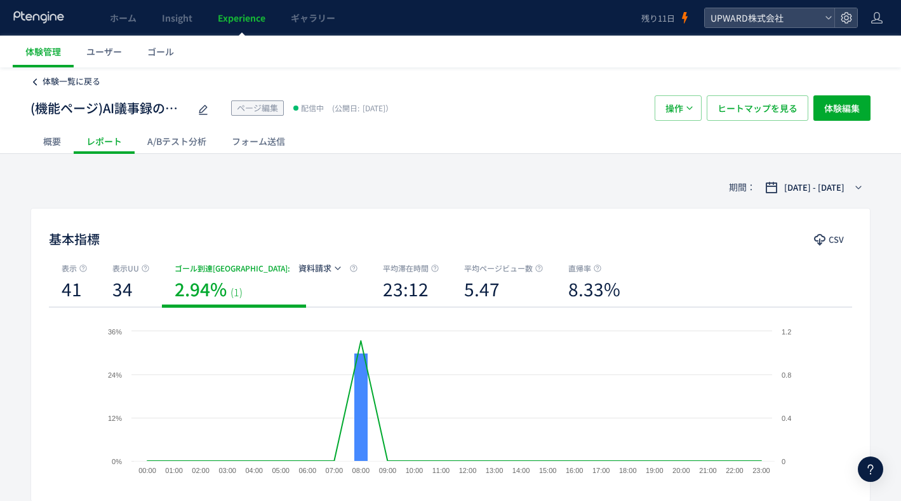
click at [64, 78] on span "体験一覧に戻る" at bounding box center [72, 81] width 58 height 12
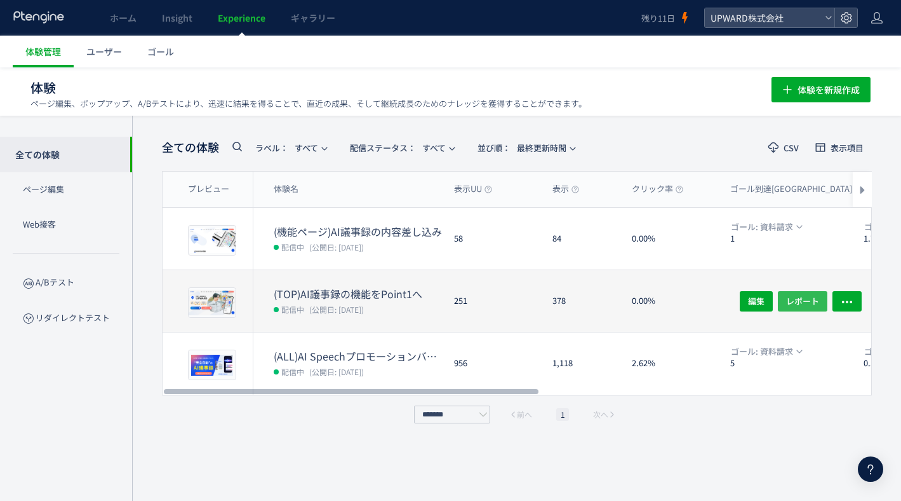
click at [814, 306] on span "レポート" at bounding box center [802, 300] width 33 height 20
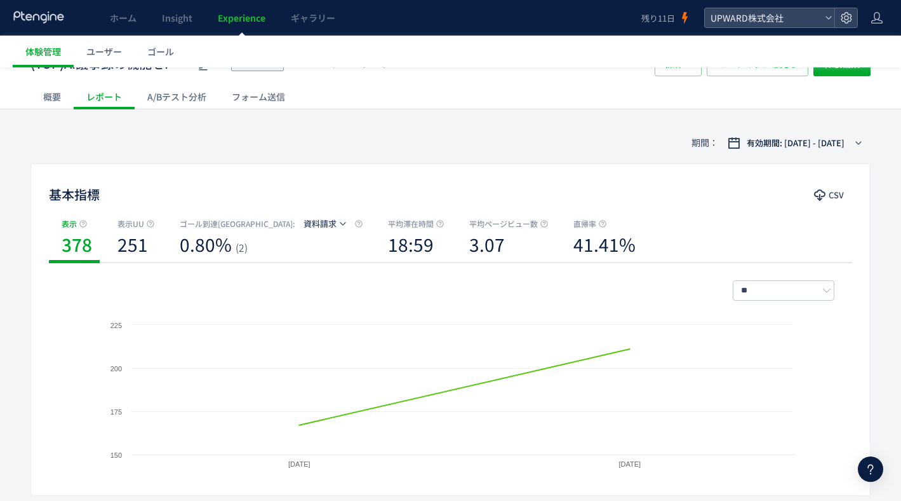
scroll to position [7, 0]
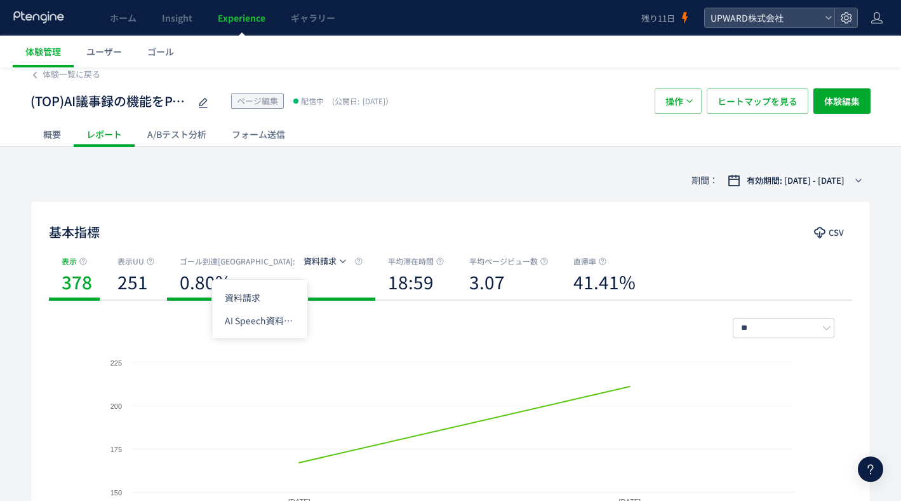
click at [304, 259] on span "資料請求" at bounding box center [320, 261] width 33 height 12
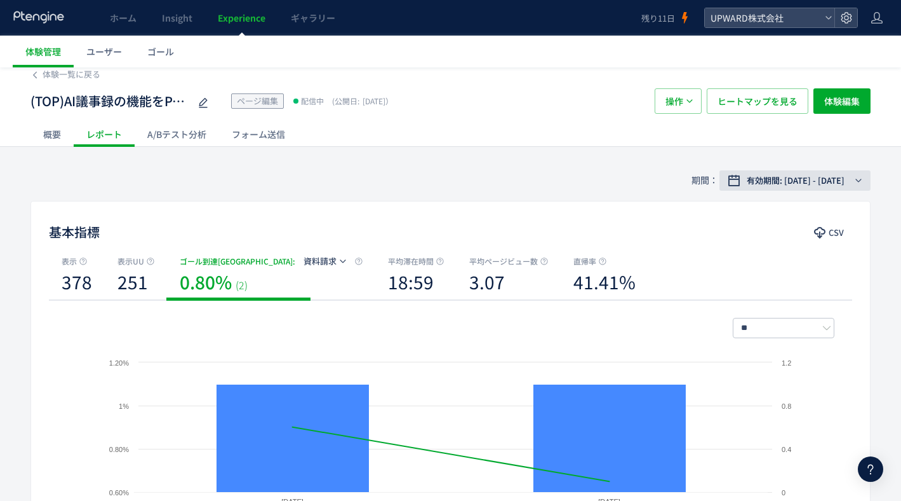
click at [782, 185] on span "有効期間: [DATE] - [DATE]" at bounding box center [796, 180] width 98 height 13
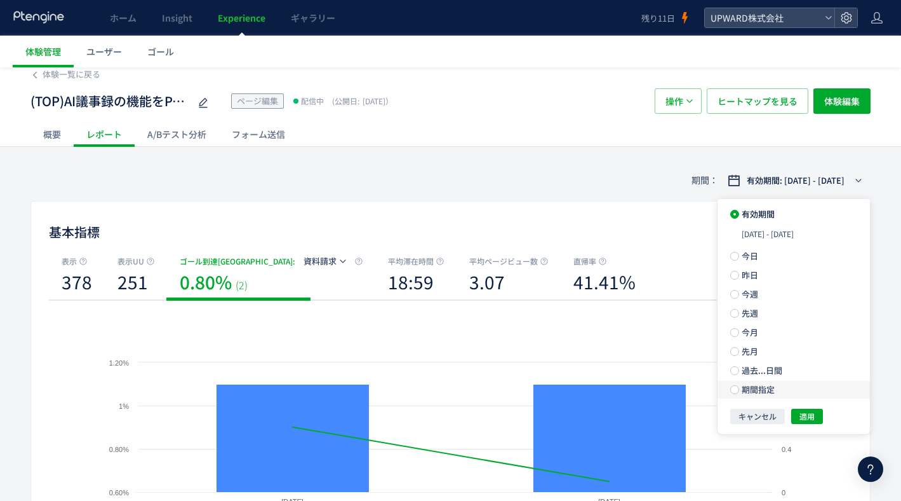
click at [755, 391] on span "期間指定" at bounding box center [757, 389] width 36 height 12
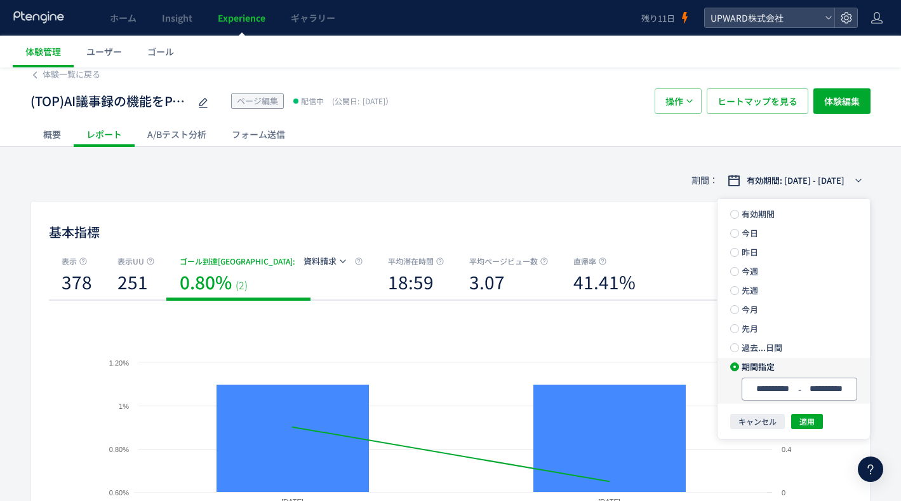
click at [788, 393] on input "**********" at bounding box center [773, 389] width 48 height 10
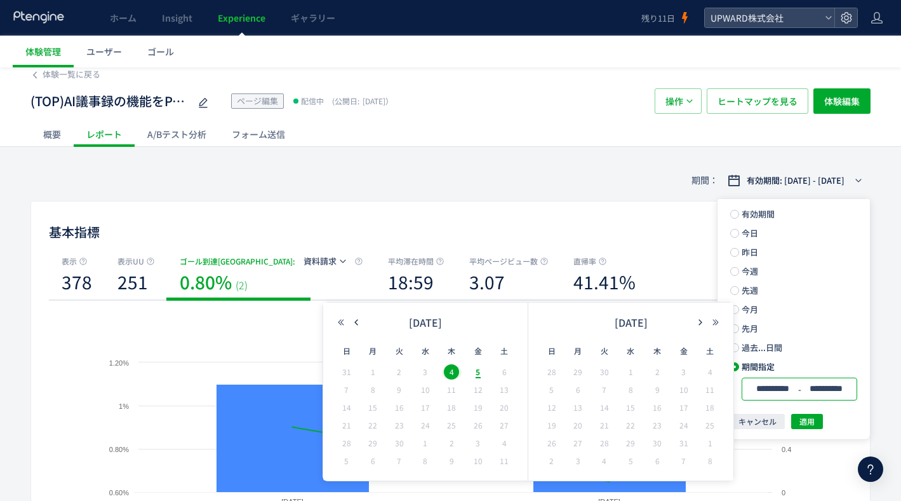
click at [481, 374] on span "5" at bounding box center [478, 371] width 15 height 15
type input "**********"
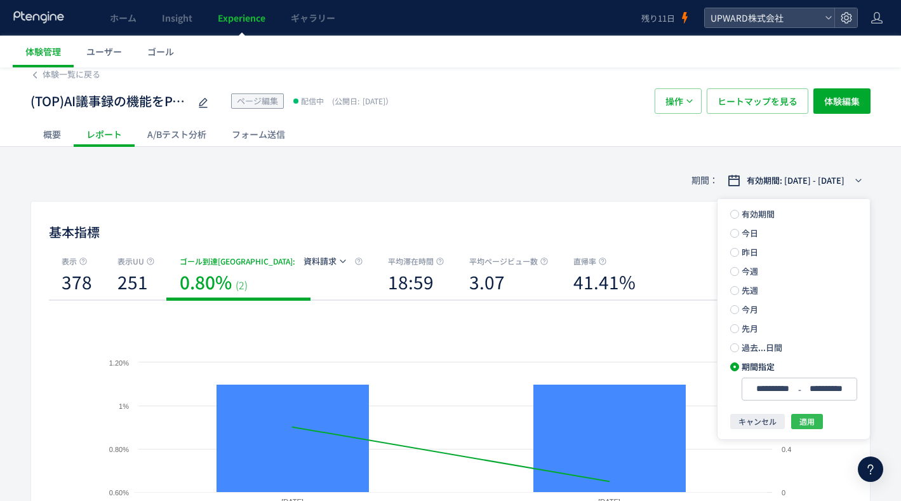
click at [810, 418] on span "適用" at bounding box center [807, 421] width 15 height 15
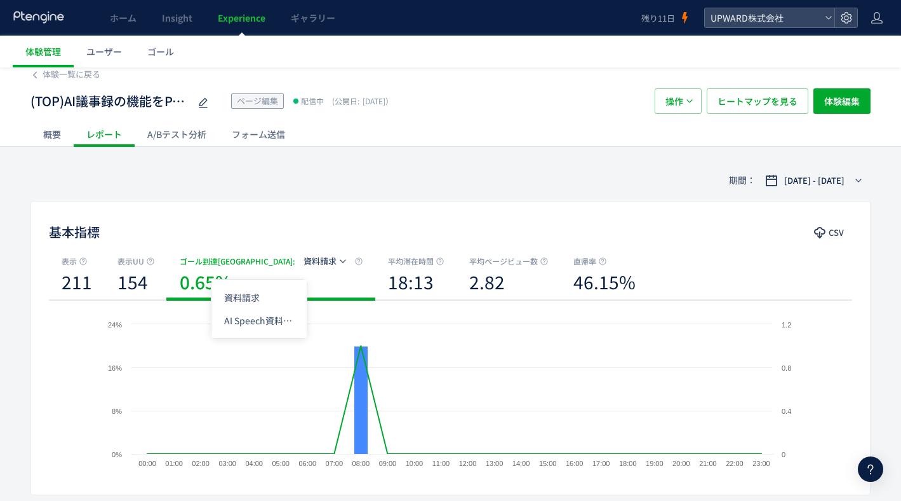
click at [304, 259] on span "資料請求" at bounding box center [320, 261] width 33 height 12
click at [268, 318] on li "AI Speech資料ダウンロード" at bounding box center [259, 320] width 95 height 23
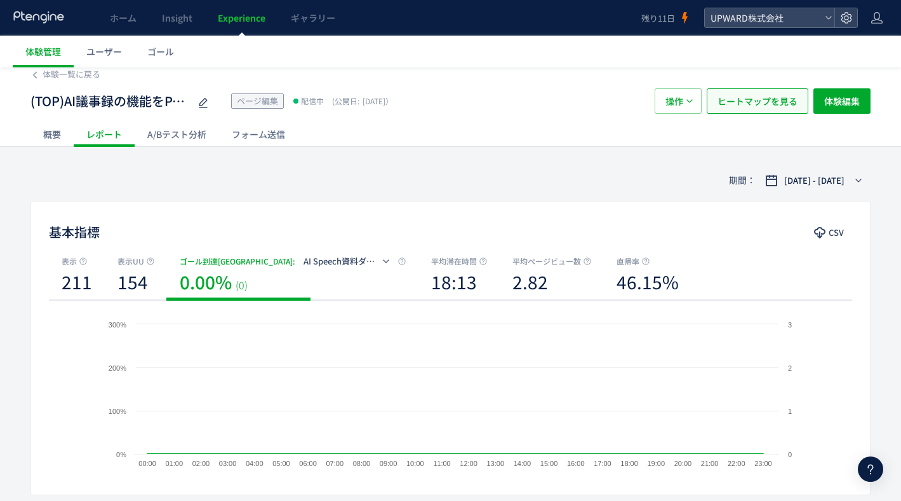
click at [740, 109] on span "ヒートマップを見る" at bounding box center [758, 100] width 80 height 25
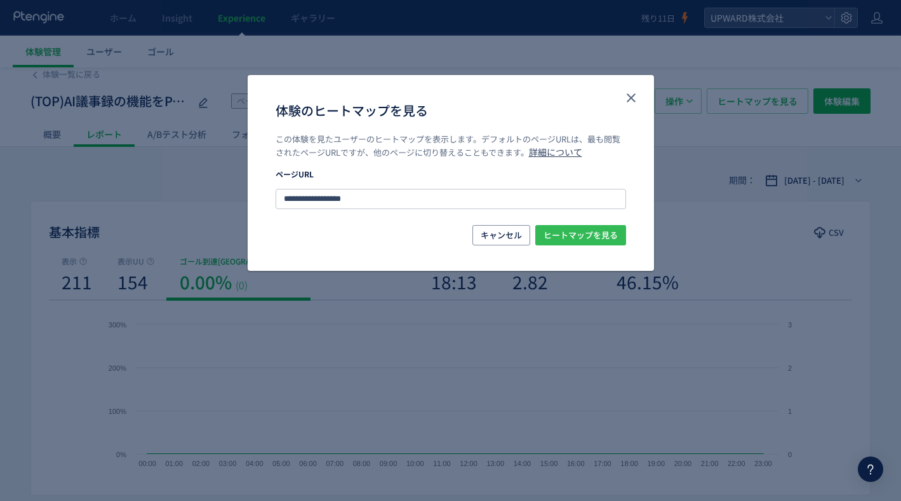
click at [581, 243] on span "ヒートマップを見る" at bounding box center [581, 235] width 74 height 20
click at [635, 93] on icon "close" at bounding box center [631, 97] width 15 height 15
